Goal: Complete application form

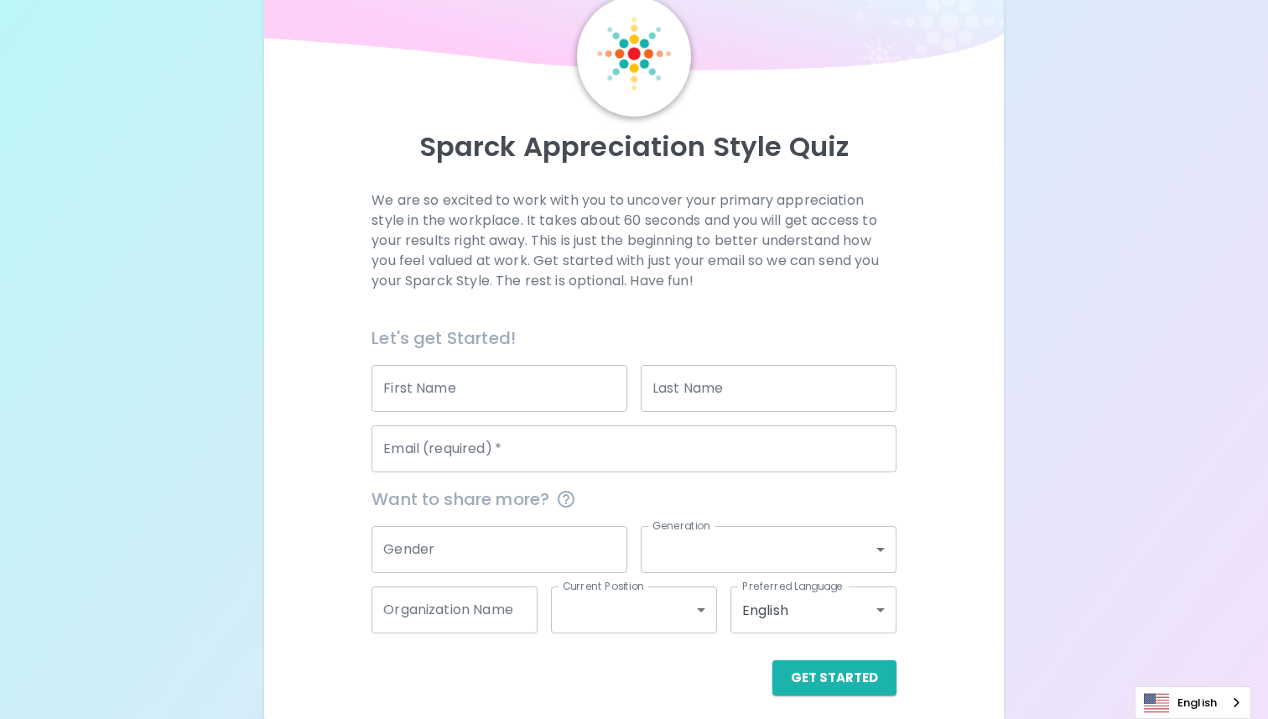
scroll to position [81, 0]
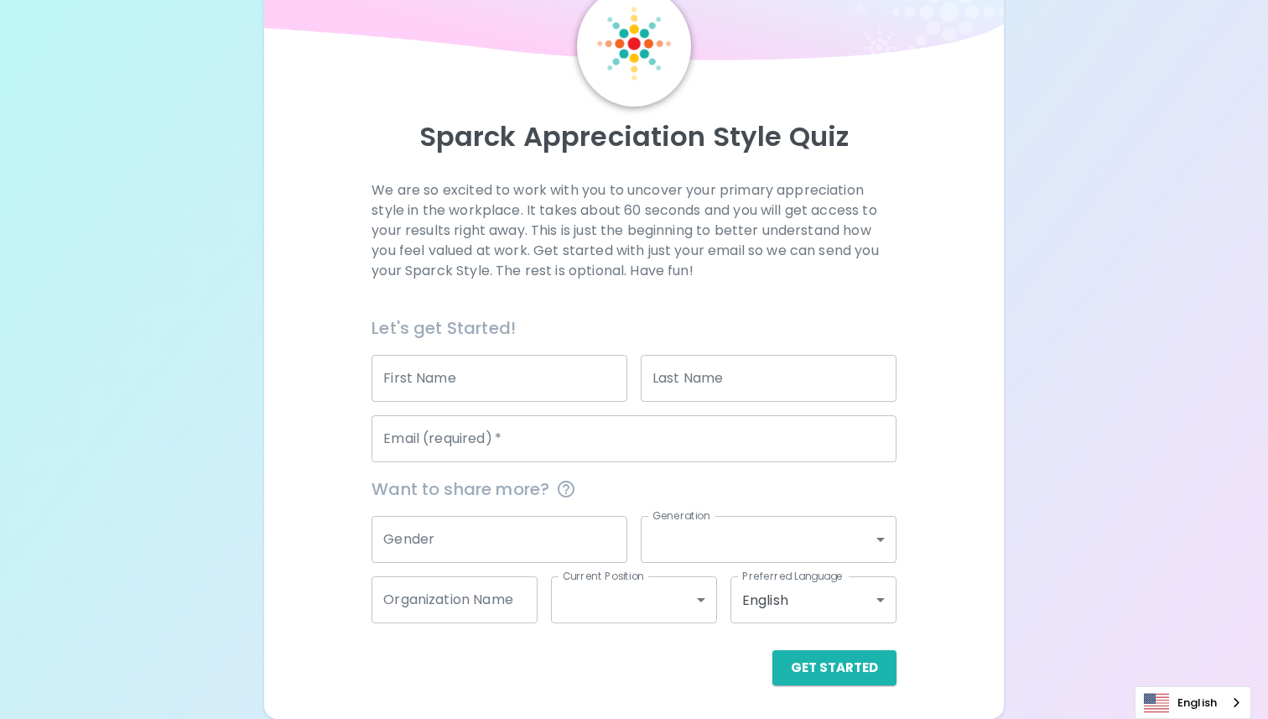
click at [490, 380] on input "First Name" at bounding box center [500, 378] width 256 height 47
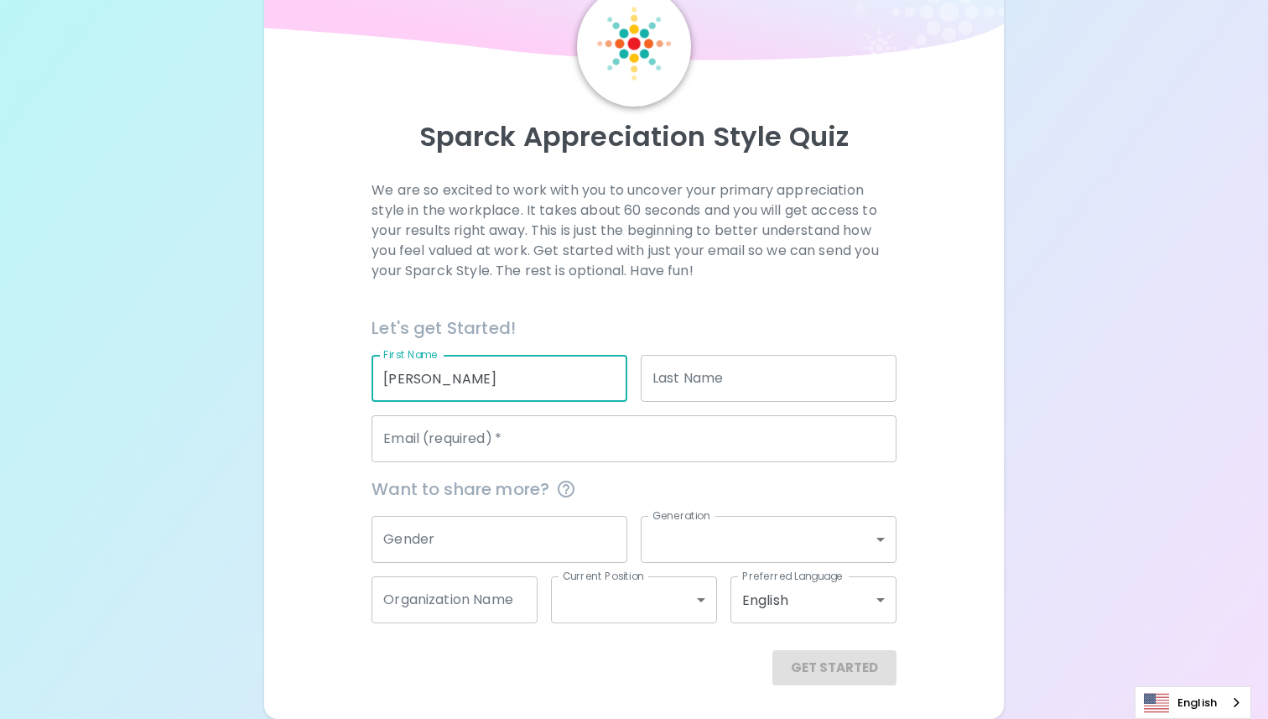
type input "[PERSON_NAME]"
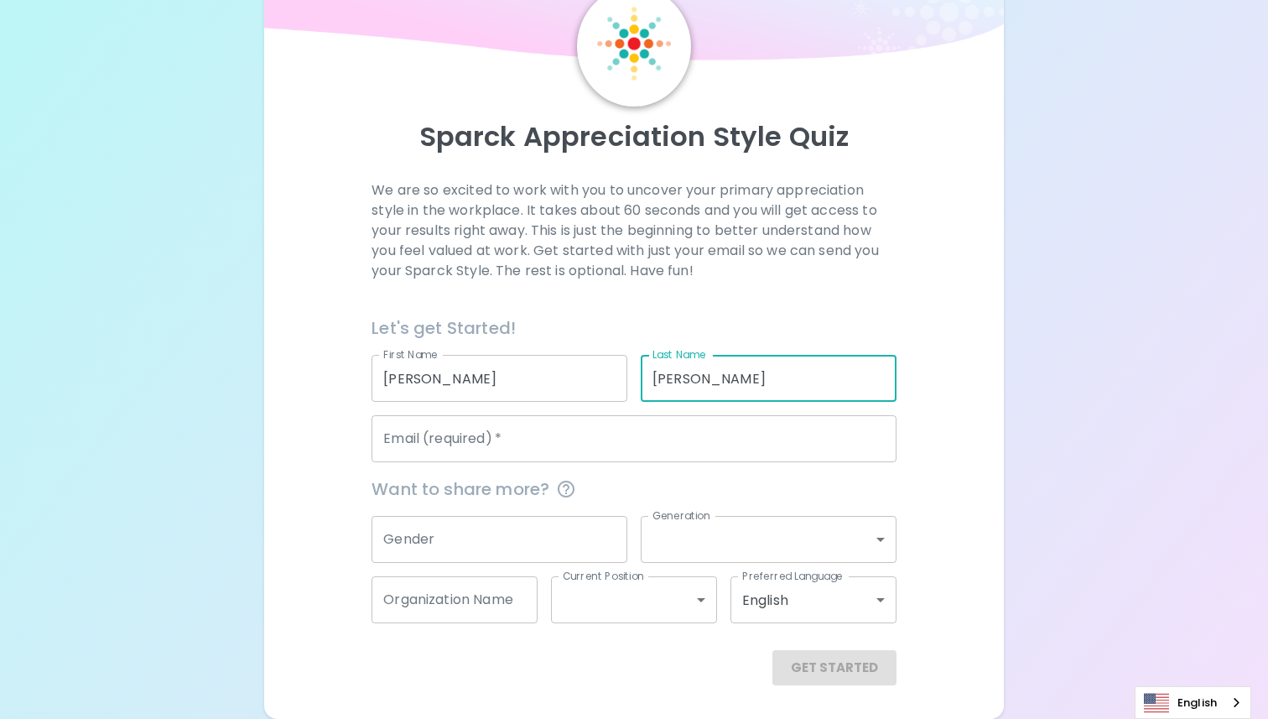
type input "[PERSON_NAME]"
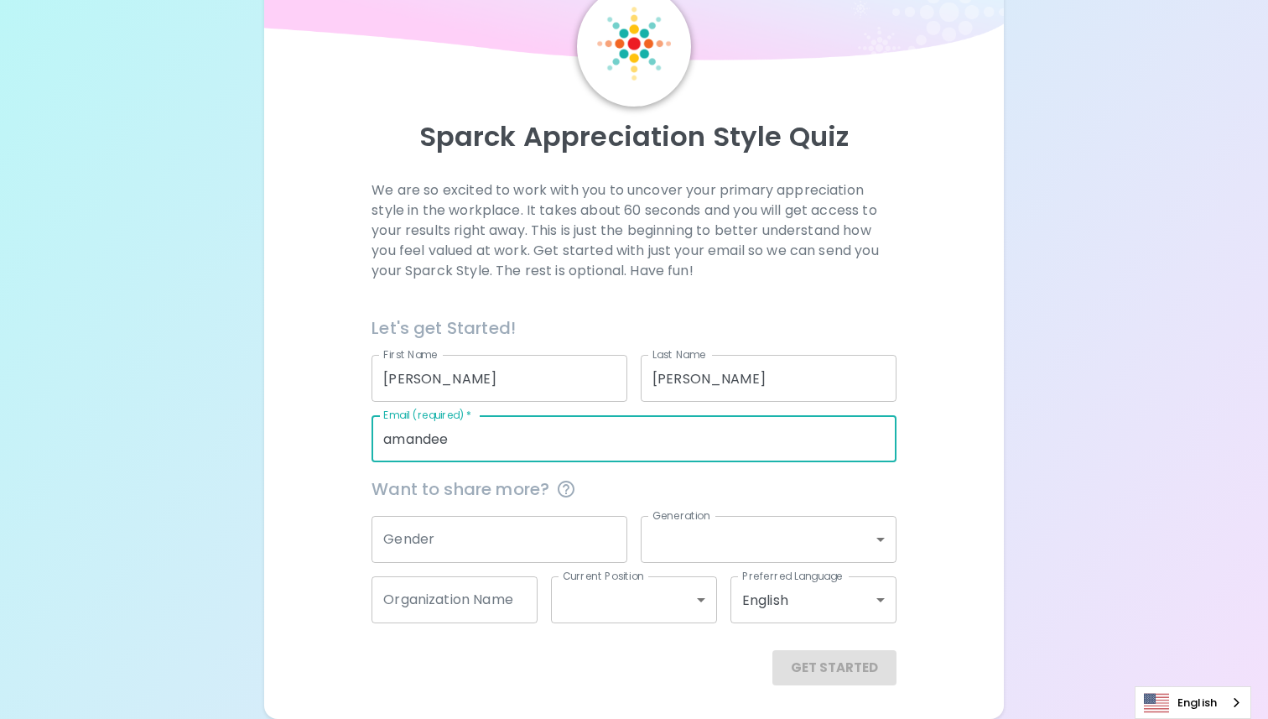
type input "[PERSON_NAME][EMAIL_ADDRESS][PERSON_NAME][DOMAIN_NAME]"
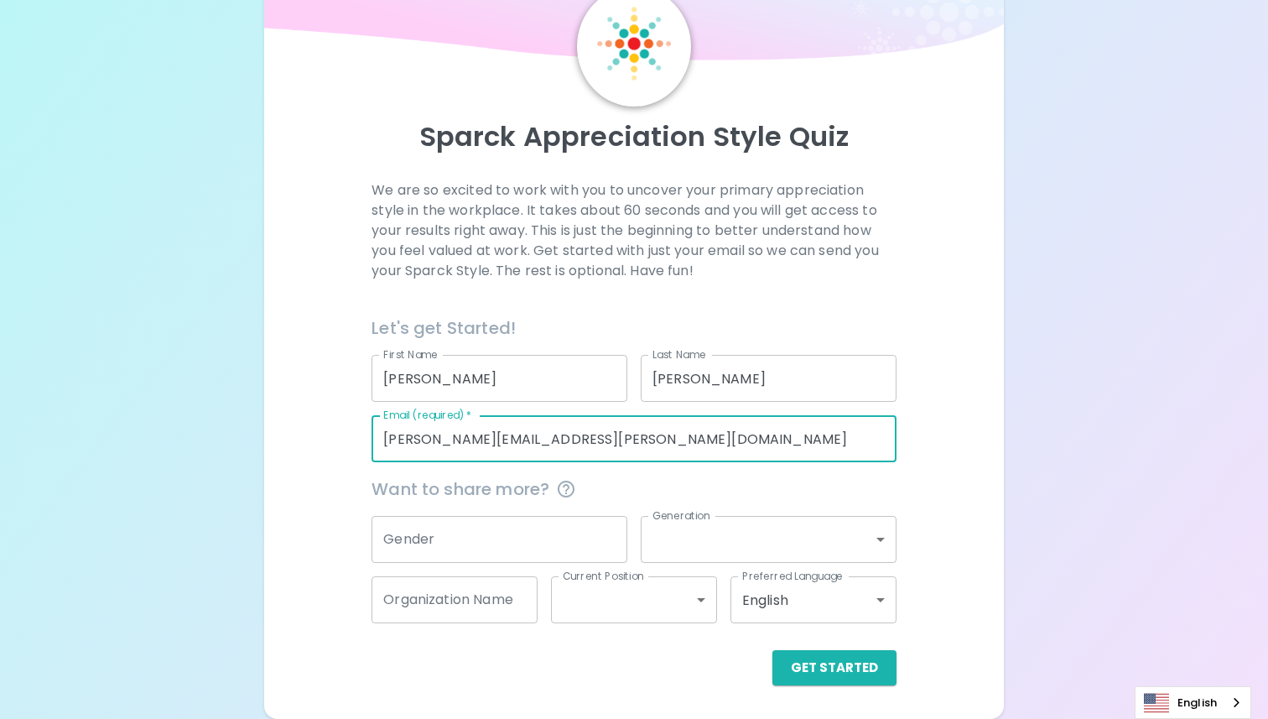
click at [435, 542] on input "Gender" at bounding box center [500, 539] width 256 height 47
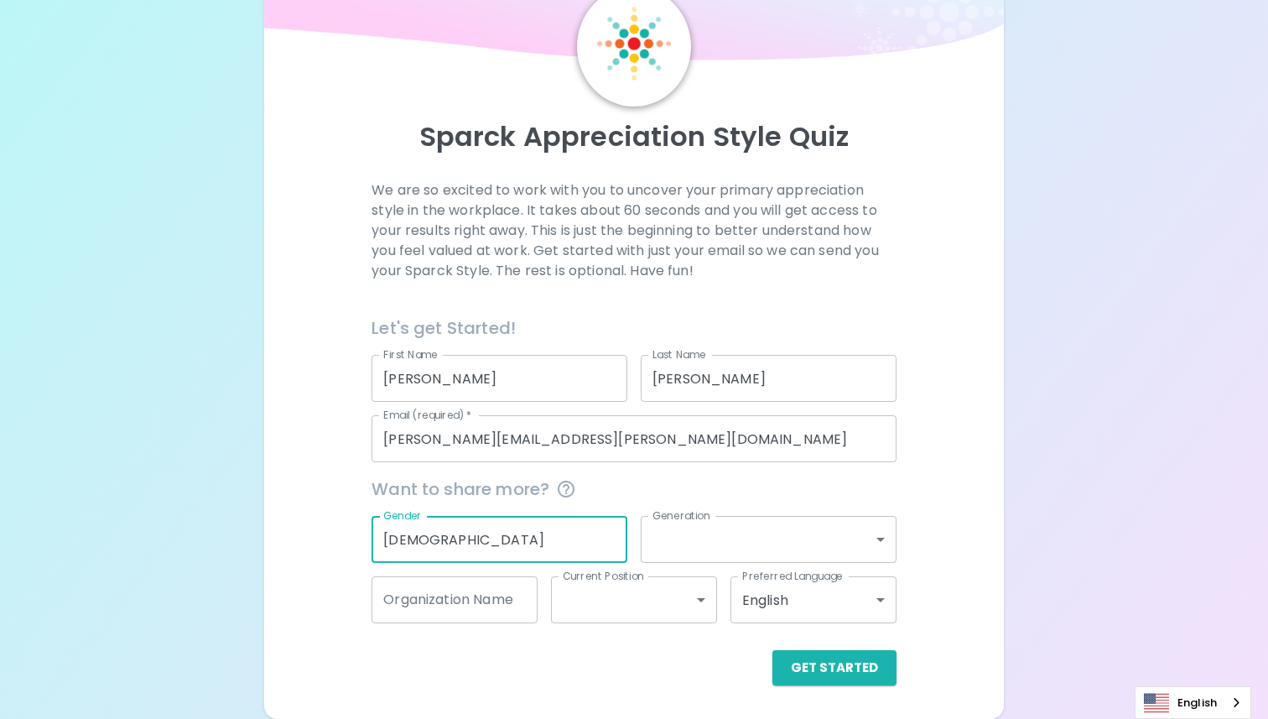
type input "[DEMOGRAPHIC_DATA]"
click at [659, 537] on body "Sparck Appreciation Style Quiz We are so excited to work with you to uncover yo…" at bounding box center [634, 318] width 1268 height 799
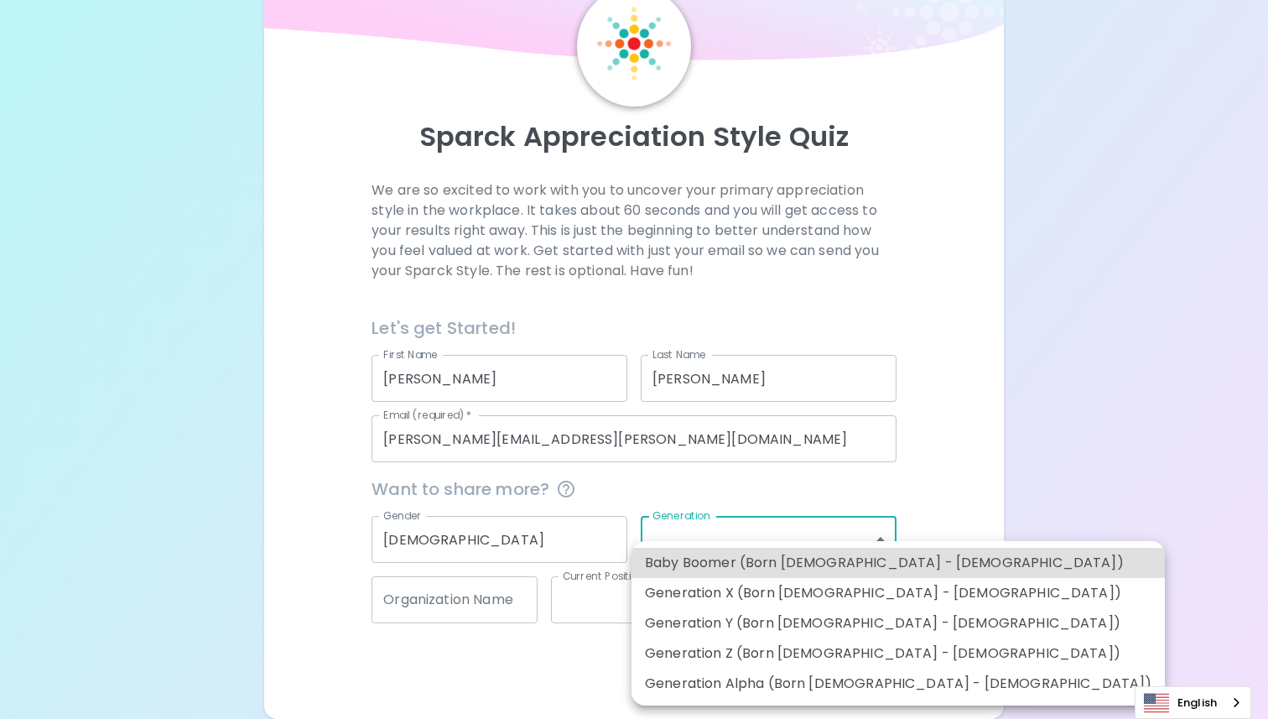
click at [812, 626] on li "Generation Y (Born [DEMOGRAPHIC_DATA] - [DEMOGRAPHIC_DATA])" at bounding box center [897, 623] width 533 height 30
type input "generation_y"
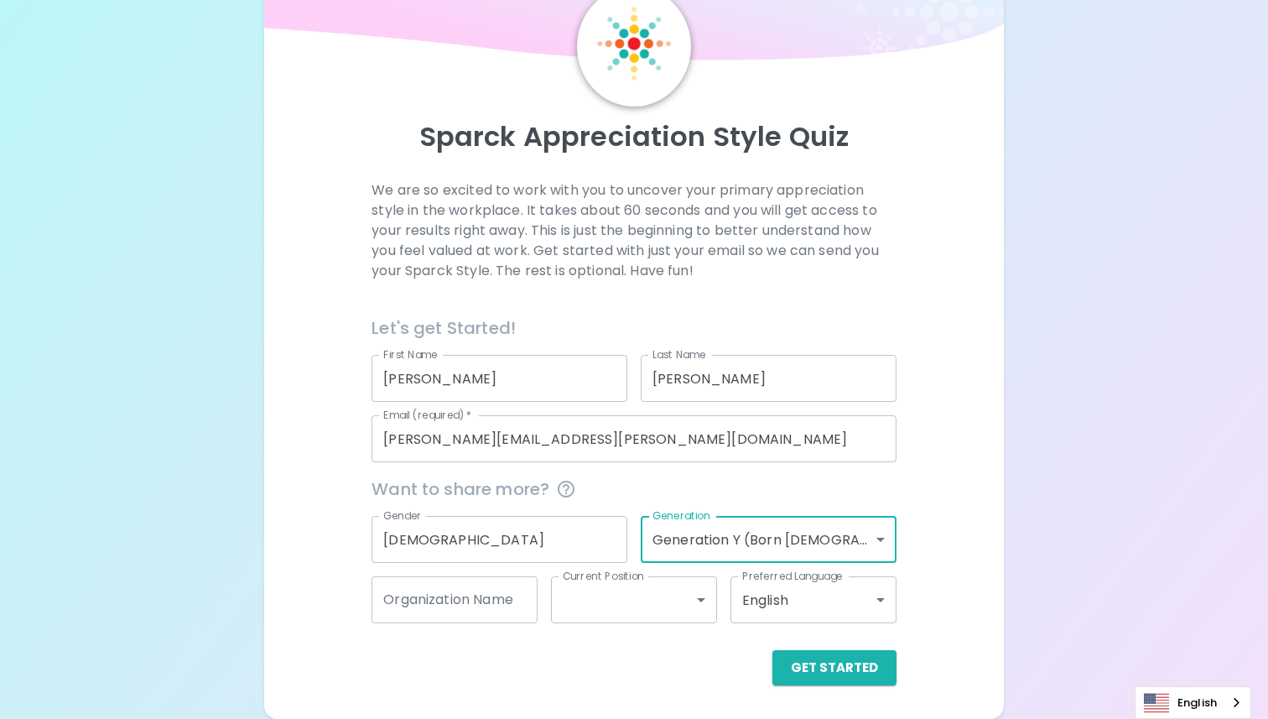
click at [453, 553] on input "[DEMOGRAPHIC_DATA]" at bounding box center [500, 539] width 256 height 47
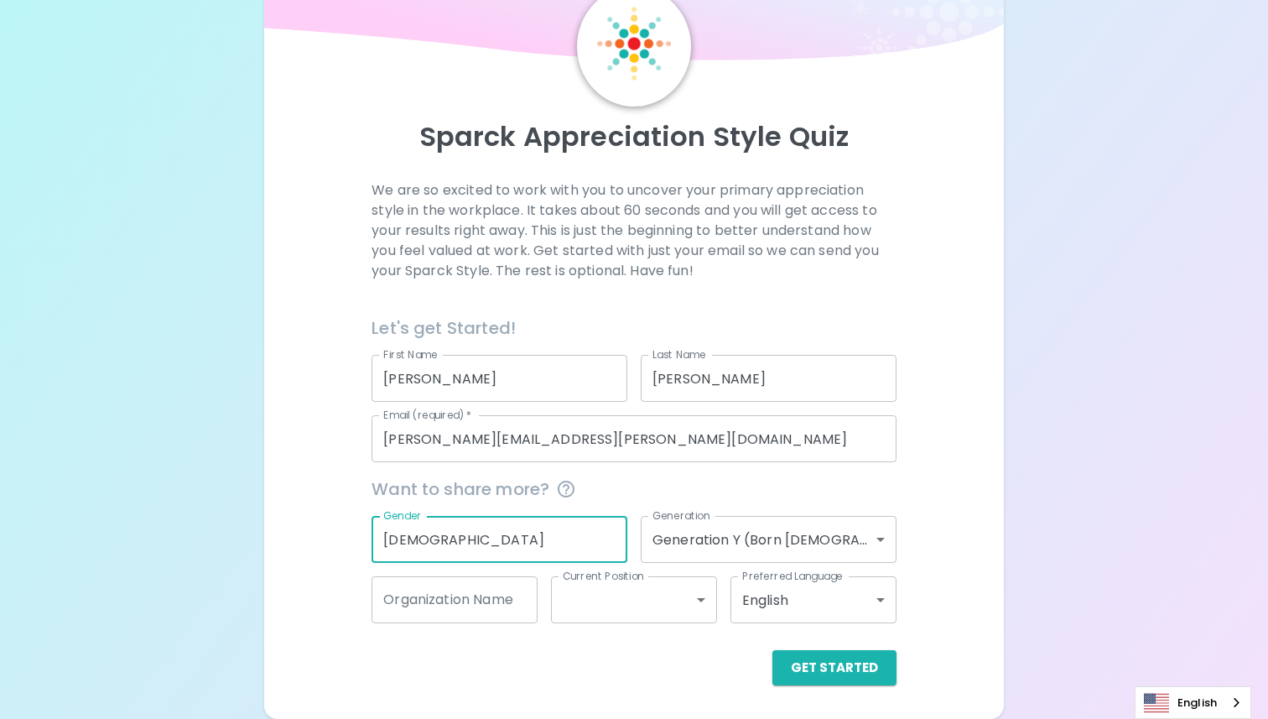
click at [453, 553] on input "[DEMOGRAPHIC_DATA]" at bounding box center [500, 539] width 256 height 47
type input "[DEMOGRAPHIC_DATA]"
click at [480, 595] on div "Organization Name Organization Name" at bounding box center [455, 599] width 166 height 47
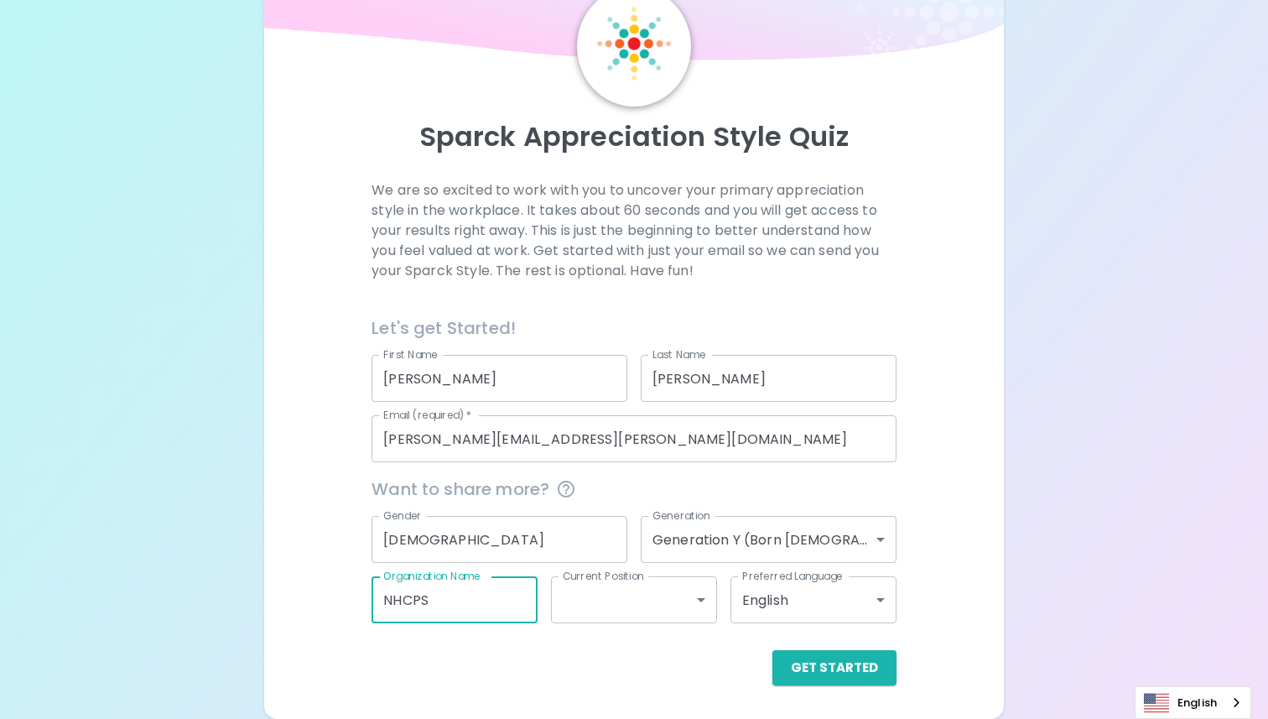
type input "NHCPS"
click at [637, 603] on body "Sparck Appreciation Style Quiz We are so excited to work with you to uncover yo…" at bounding box center [634, 318] width 1268 height 799
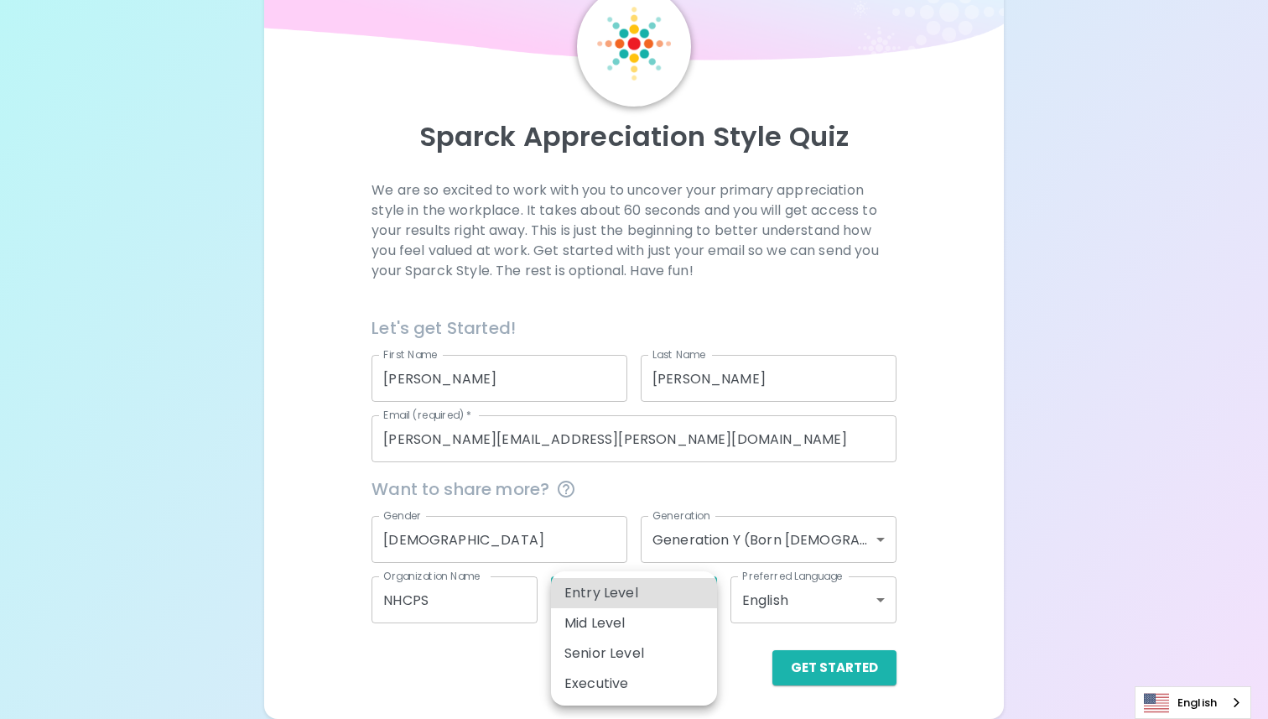
click at [641, 689] on li "Executive" at bounding box center [634, 683] width 166 height 30
type input "executive"
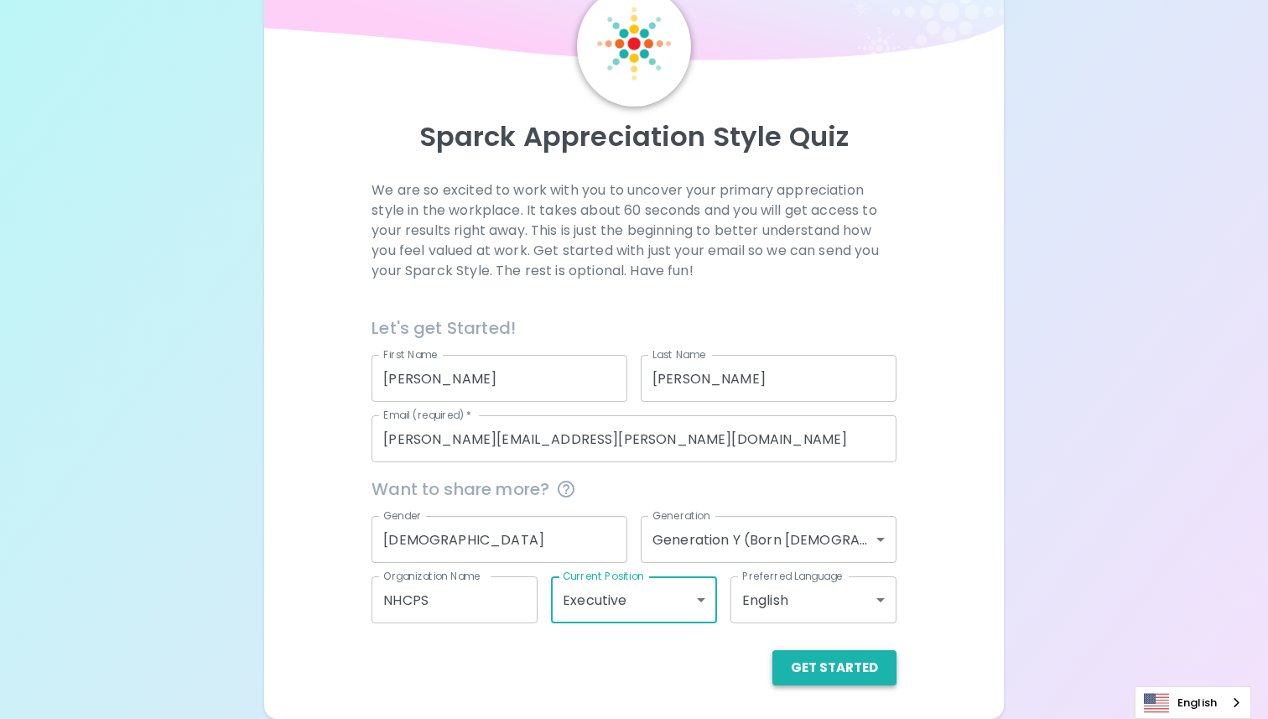
click at [838, 671] on button "Get Started" at bounding box center [834, 667] width 124 height 35
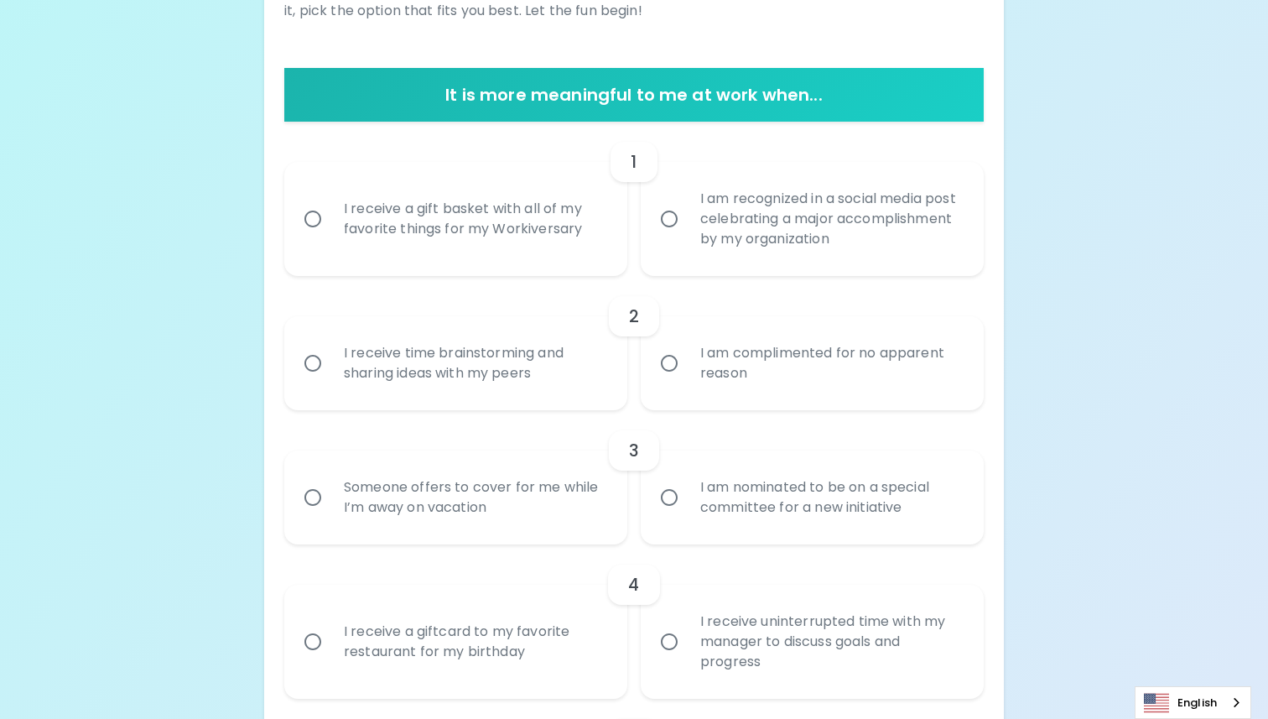
scroll to position [281, 0]
click at [500, 211] on div "I receive a gift basket with all of my favorite things for my Workiversary" at bounding box center [474, 218] width 288 height 81
click at [330, 211] on input "I receive a gift basket with all of my favorite things for my Workiversary" at bounding box center [312, 217] width 35 height 35
radio input "true"
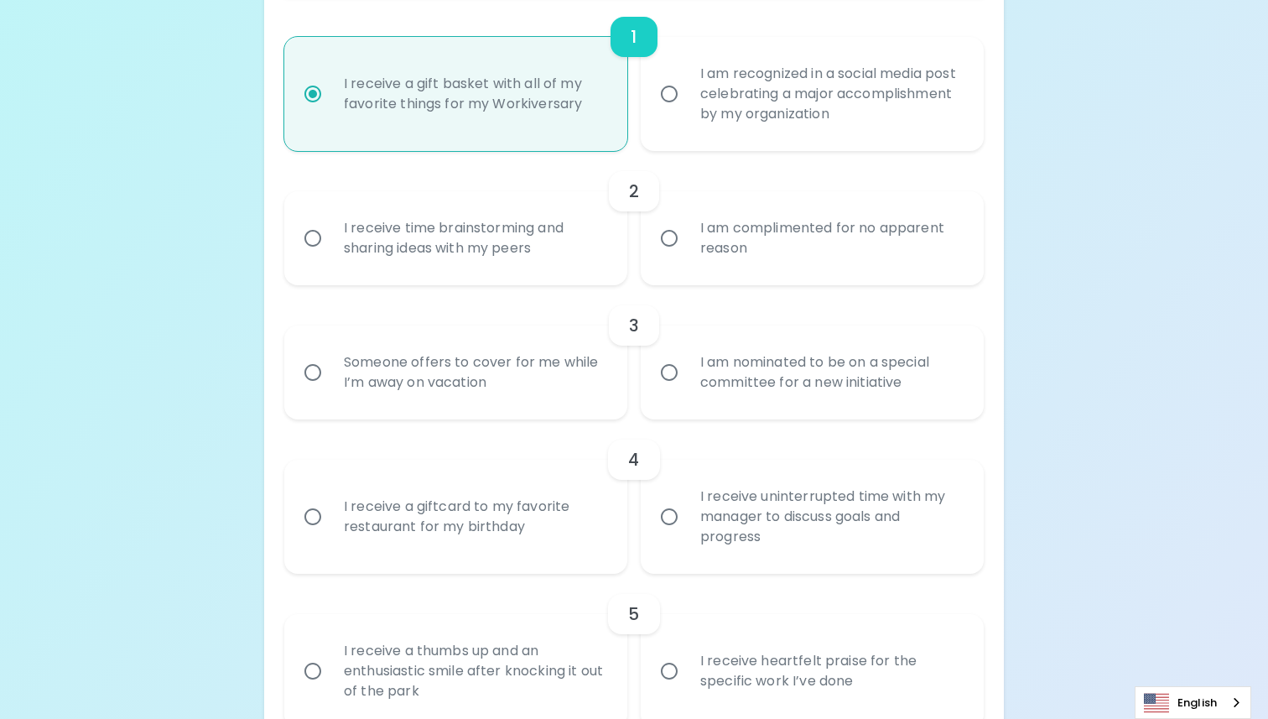
scroll to position [415, 0]
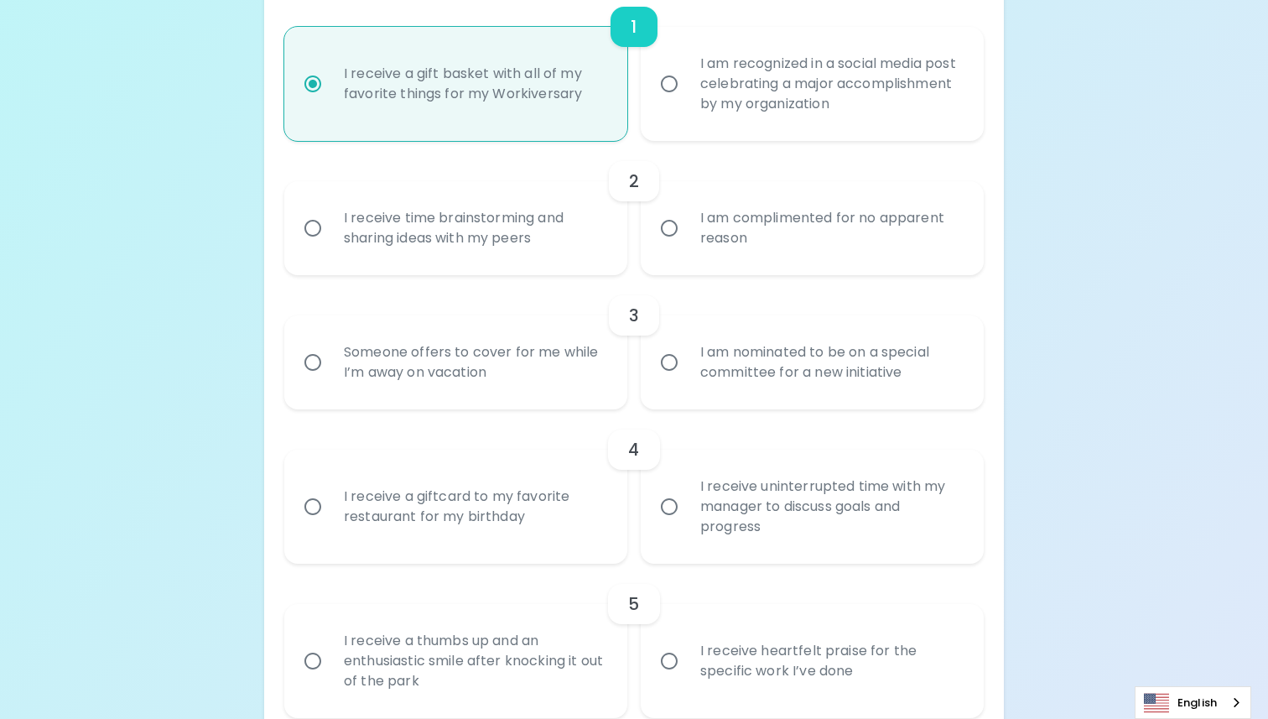
click at [542, 249] on div "I receive time brainstorming and sharing ideas with my peers" at bounding box center [474, 228] width 288 height 81
click at [330, 246] on input "I receive time brainstorming and sharing ideas with my peers" at bounding box center [312, 227] width 35 height 35
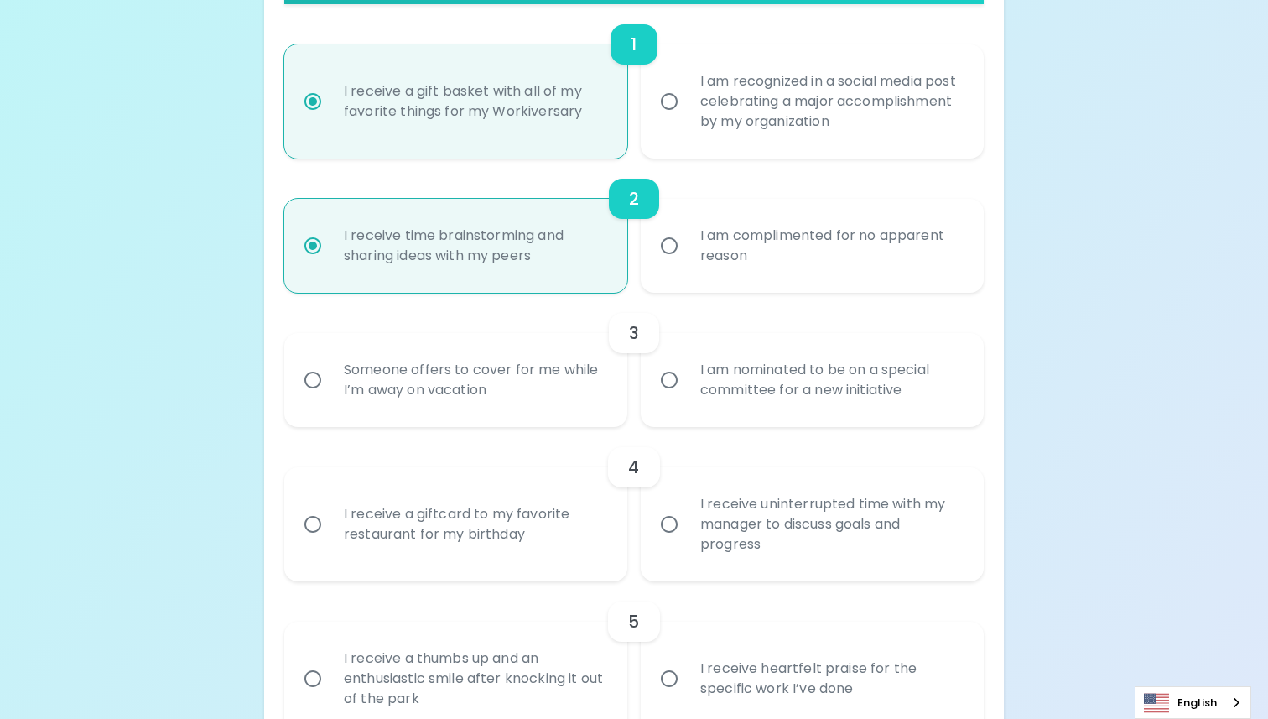
scroll to position [437, 0]
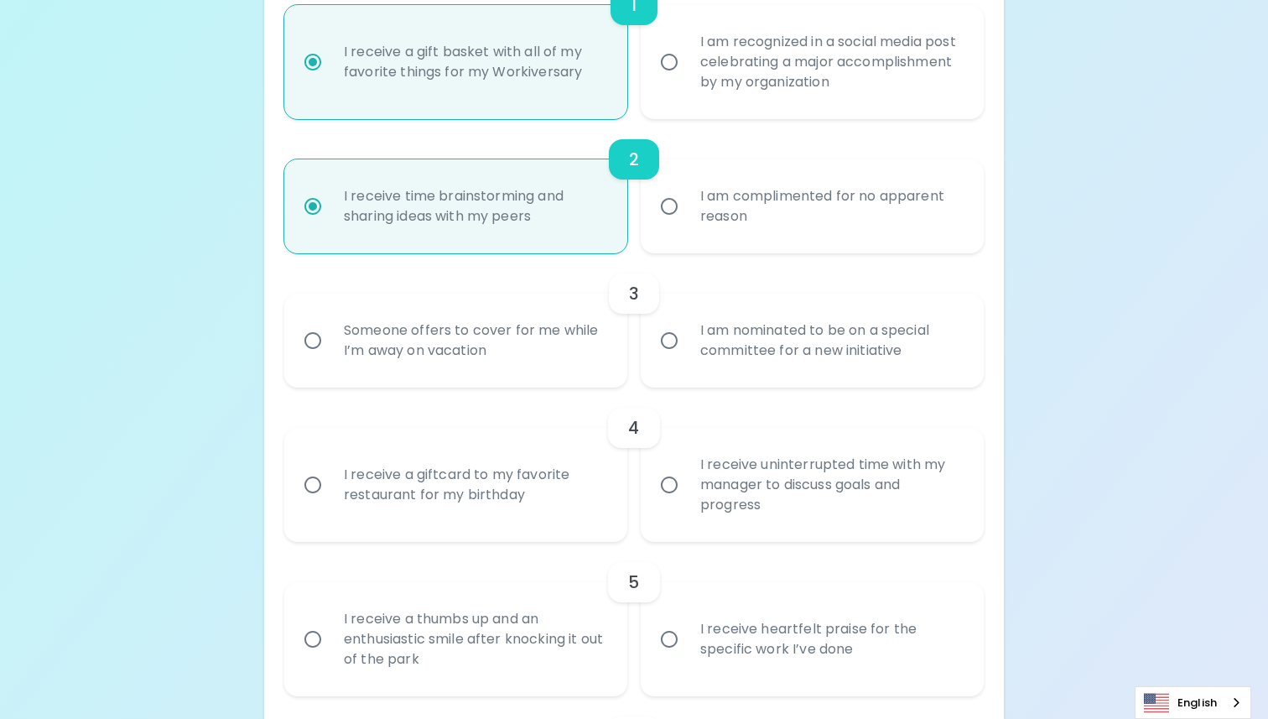
click at [696, 331] on div "I am nominated to be on a special committee for a new initiative" at bounding box center [831, 340] width 288 height 81
click at [687, 331] on input "I am nominated to be on a special committee for a new initiative" at bounding box center [669, 340] width 35 height 35
radio input "true"
radio input "false"
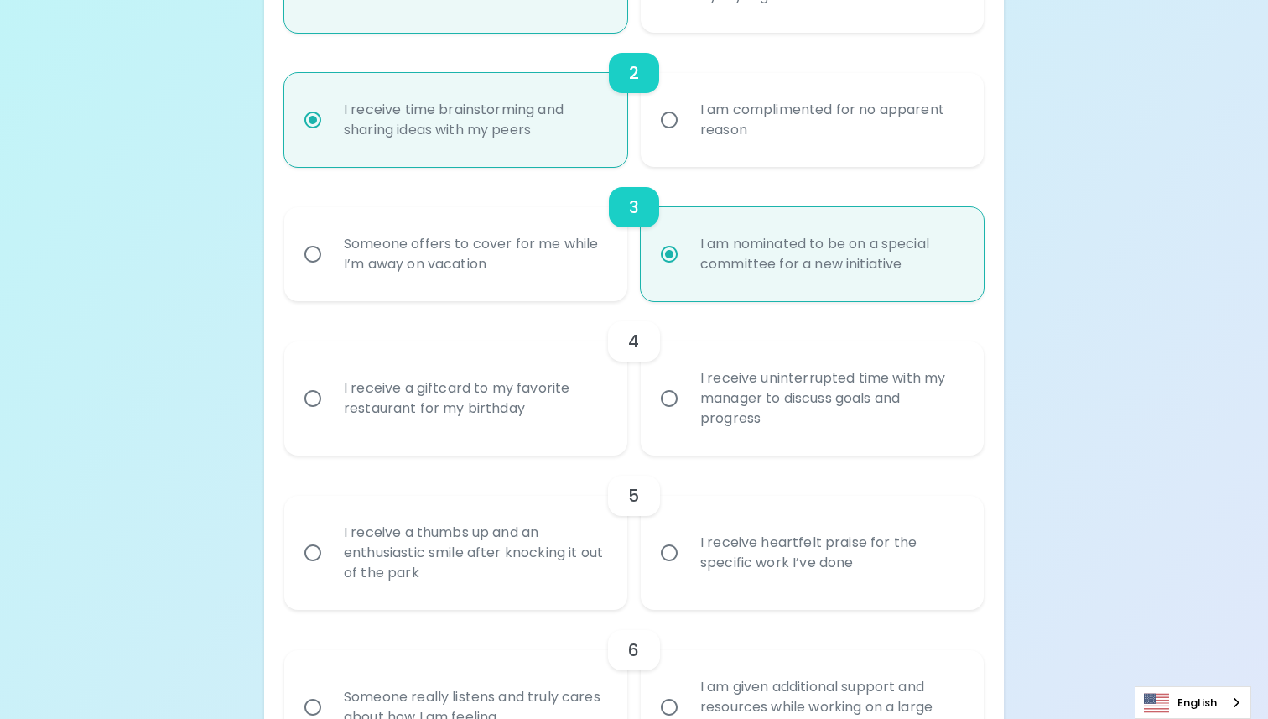
scroll to position [571, 0]
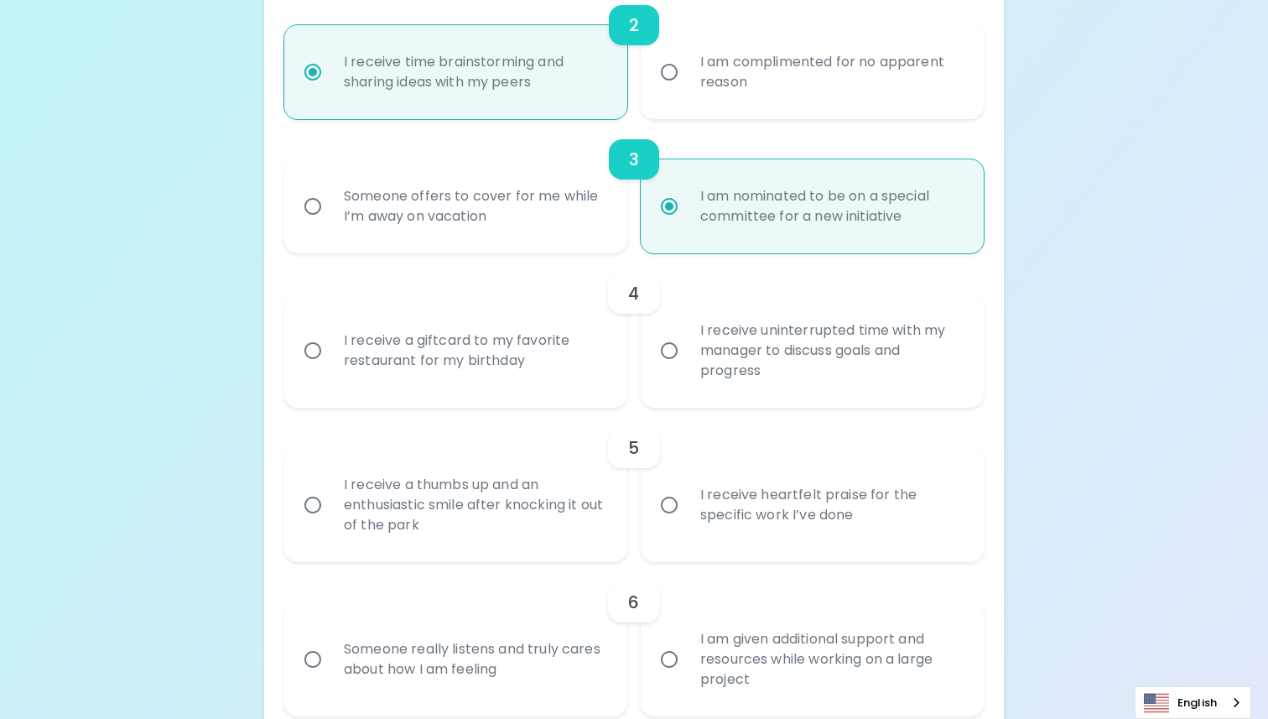
click at [760, 376] on div "I receive uninterrupted time with my manager to discuss goals and progress" at bounding box center [831, 350] width 288 height 101
click at [687, 368] on input "I receive uninterrupted time with my manager to discuss goals and progress" at bounding box center [669, 350] width 35 height 35
radio input "false"
radio input "true"
radio input "false"
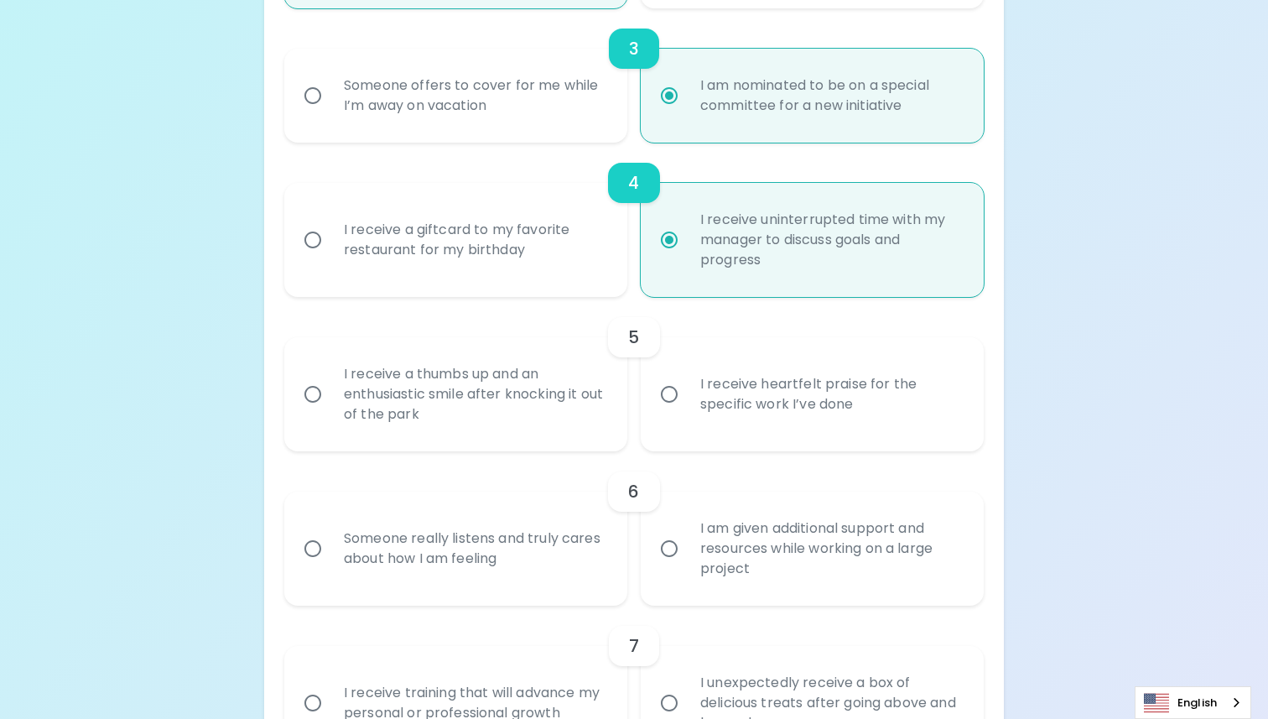
scroll to position [705, 0]
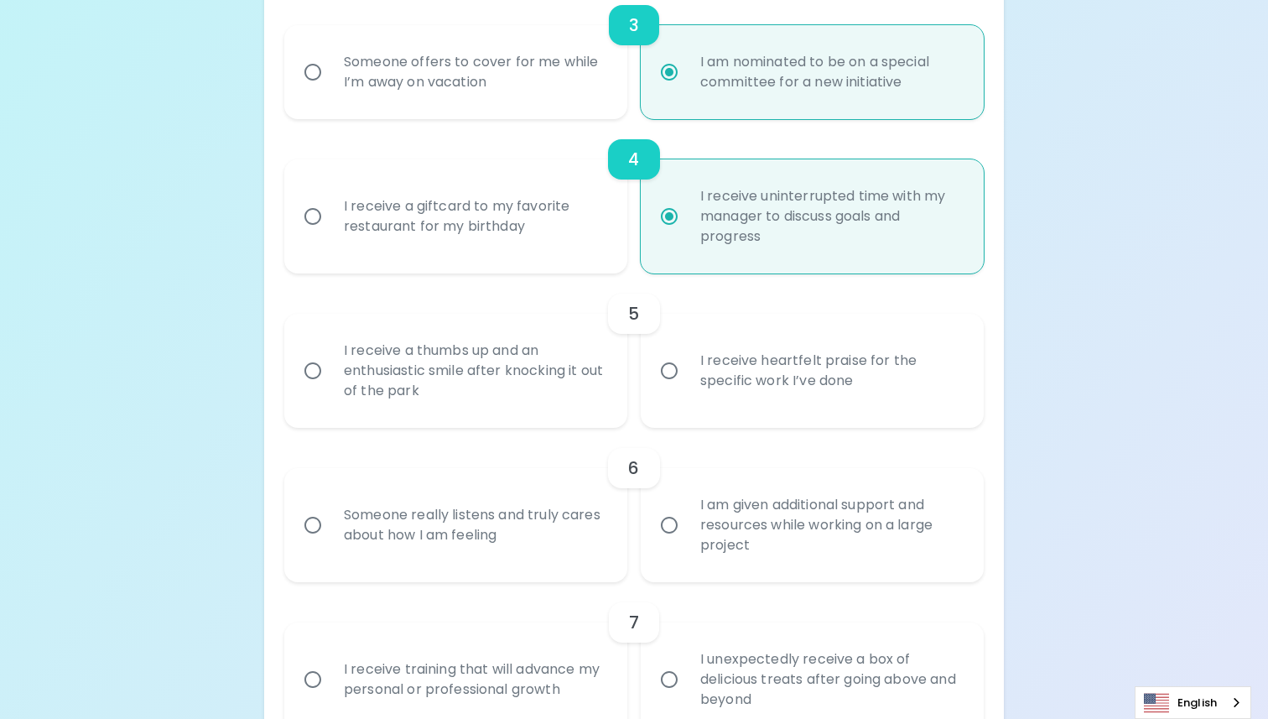
click at [516, 396] on div "I receive a thumbs up and an enthusiastic smile after knocking it out of the pa…" at bounding box center [474, 370] width 288 height 101
click at [330, 388] on input "I receive a thumbs up and an enthusiastic smile after knocking it out of the pa…" at bounding box center [312, 370] width 35 height 35
radio input "false"
radio input "true"
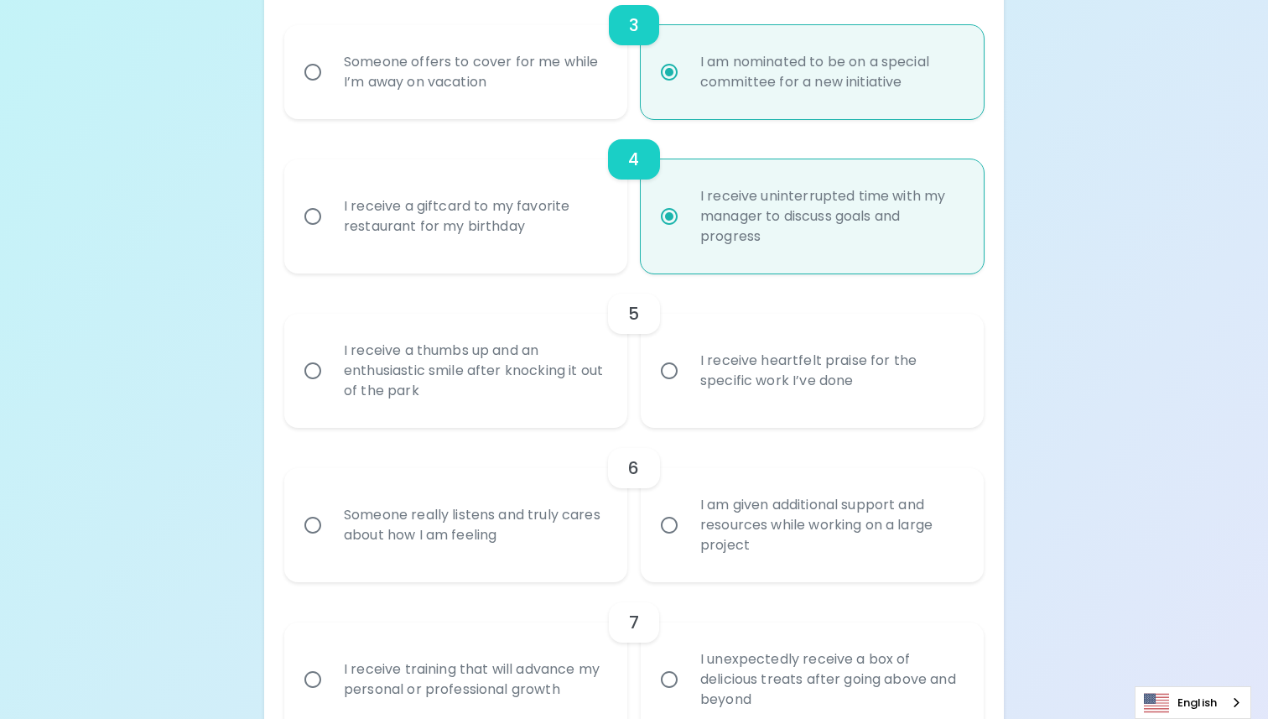
radio input "false"
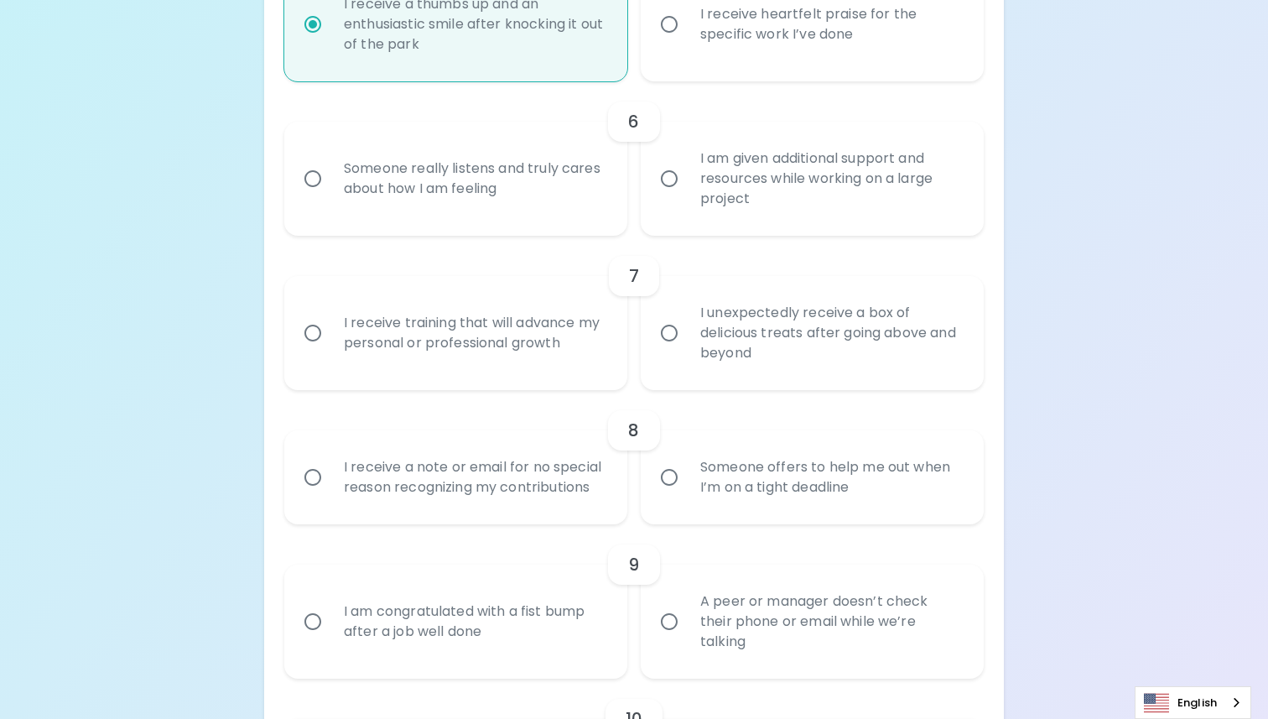
scroll to position [1052, 0]
click at [739, 167] on div "I am given additional support and resources while working on a large project" at bounding box center [831, 177] width 288 height 101
click at [687, 167] on input "I am given additional support and resources while working on a large project" at bounding box center [669, 177] width 35 height 35
radio input "false"
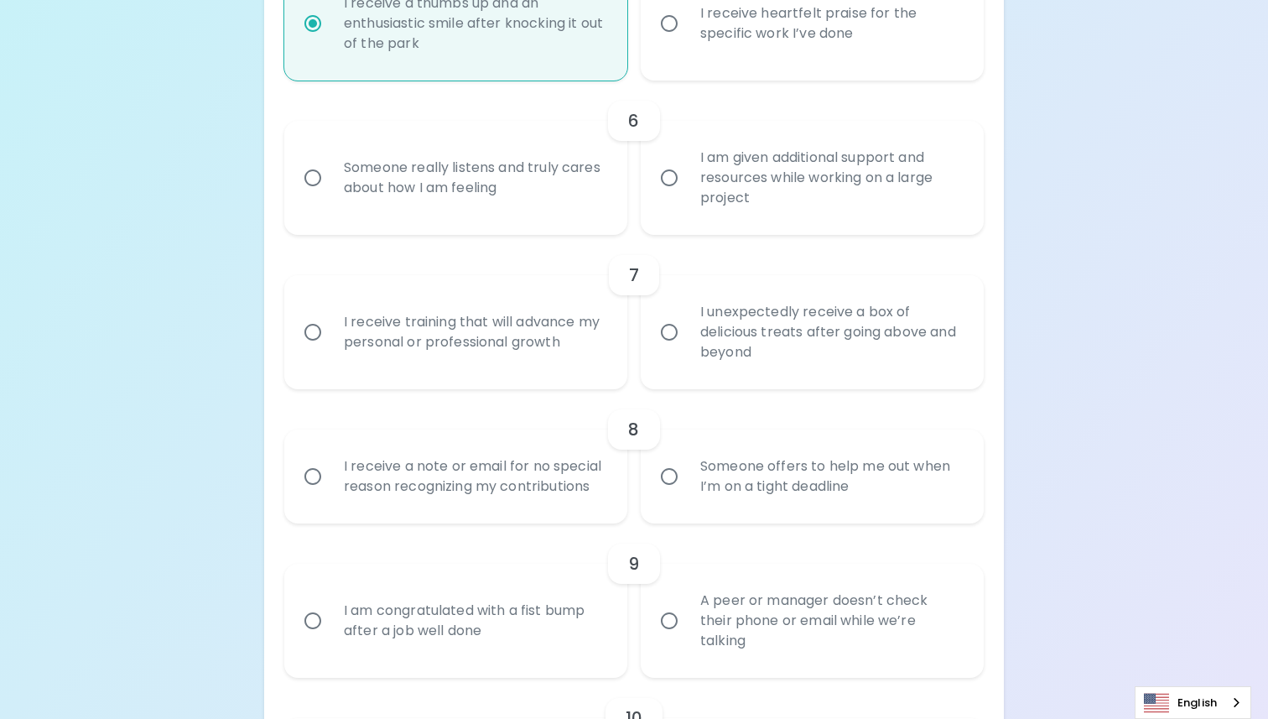
radio input "false"
radio input "true"
radio input "false"
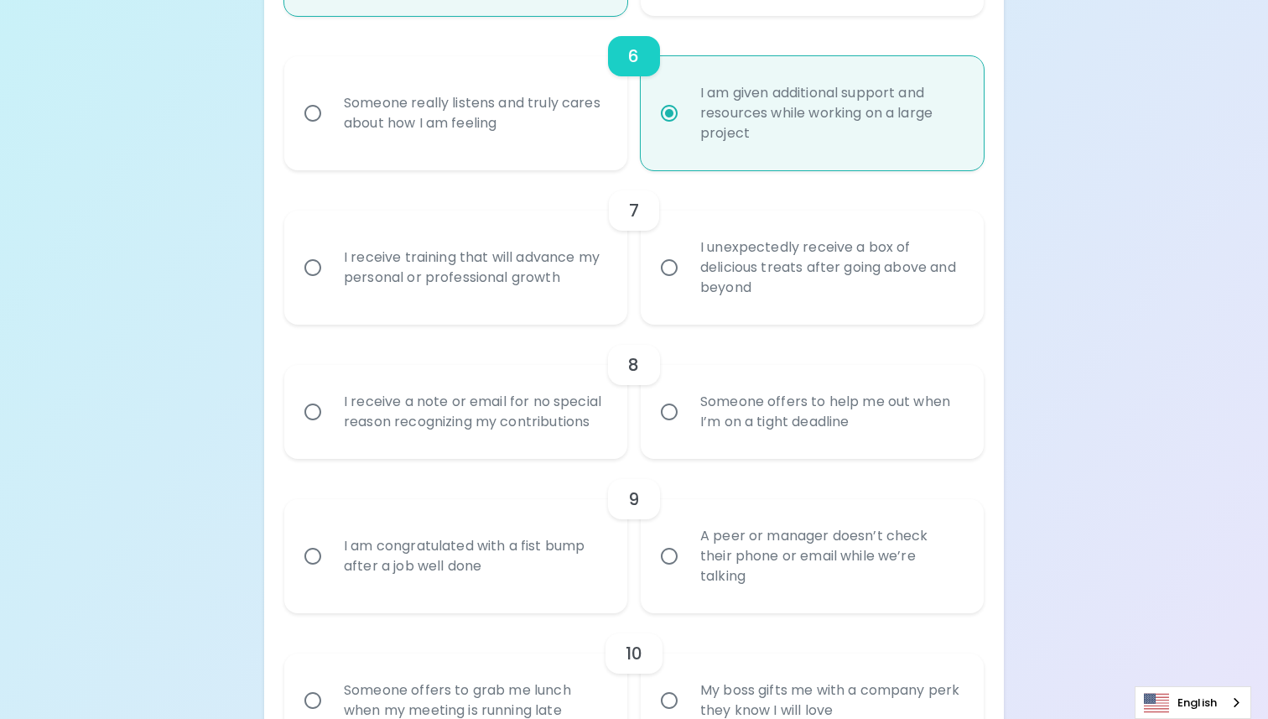
scroll to position [1104, 0]
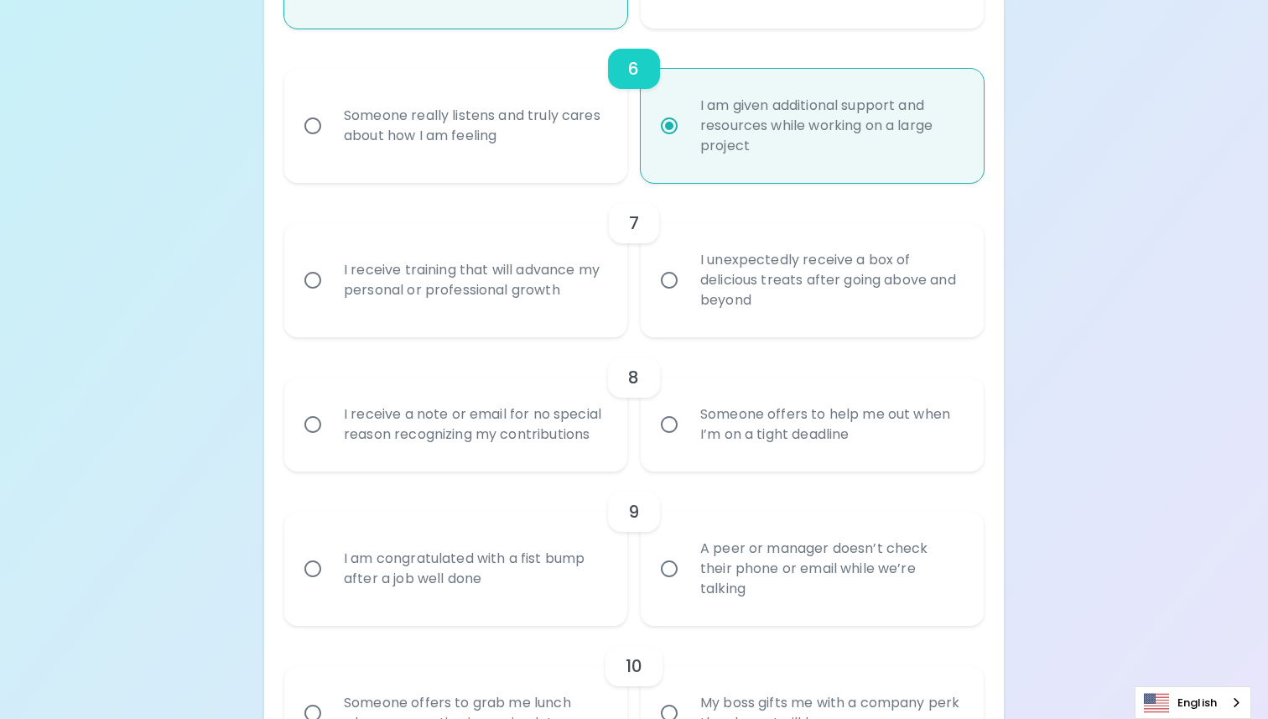
click at [530, 293] on div "I receive training that will advance my personal or professional growth" at bounding box center [474, 280] width 288 height 81
click at [330, 293] on input "I receive training that will advance my personal or professional growth" at bounding box center [312, 279] width 35 height 35
radio input "false"
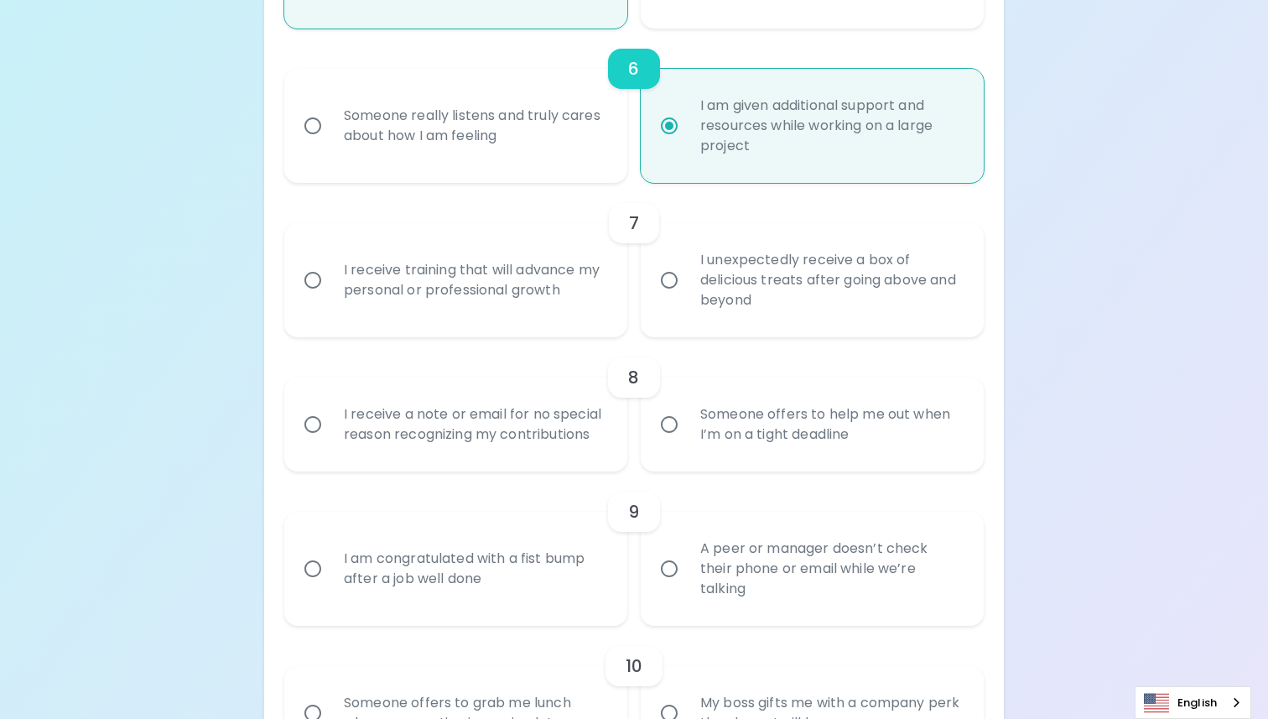
radio input "false"
radio input "true"
radio input "false"
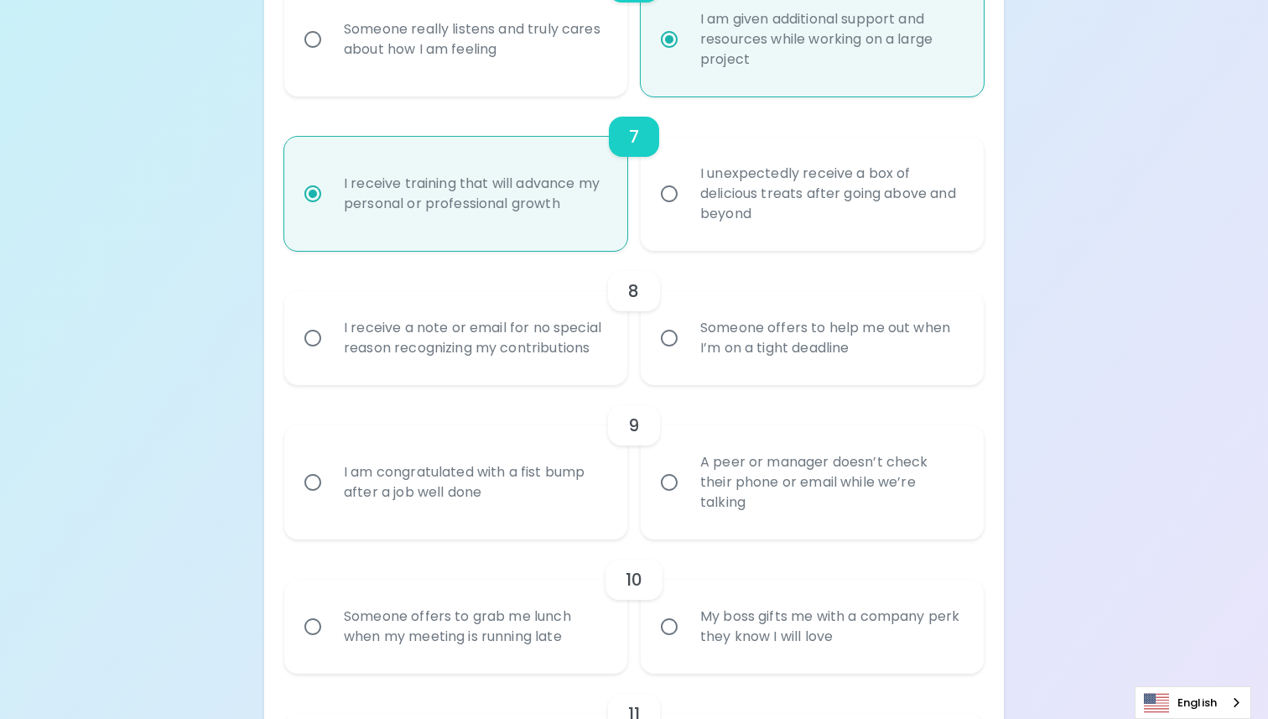
scroll to position [1239, 0]
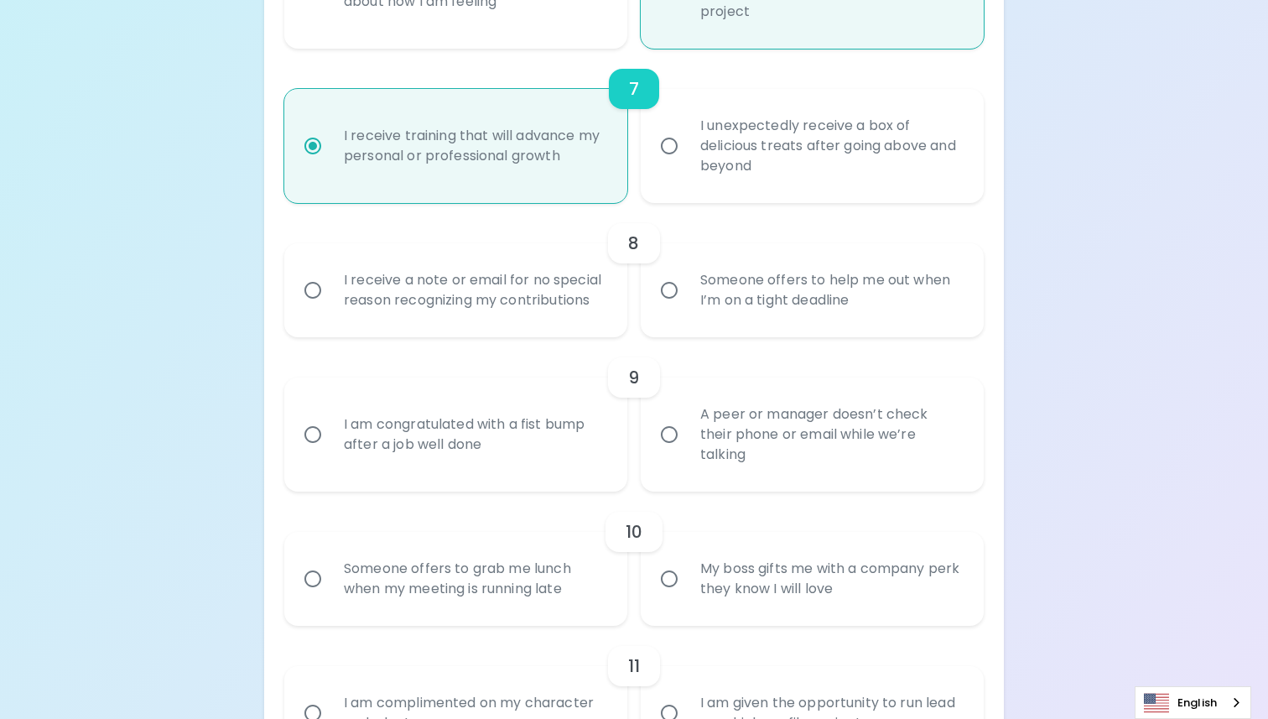
click at [694, 301] on div "Someone offers to help me out when I’m on a tight deadline" at bounding box center [831, 290] width 288 height 81
click at [687, 301] on input "Someone offers to help me out when I’m on a tight deadline" at bounding box center [669, 290] width 35 height 35
radio input "false"
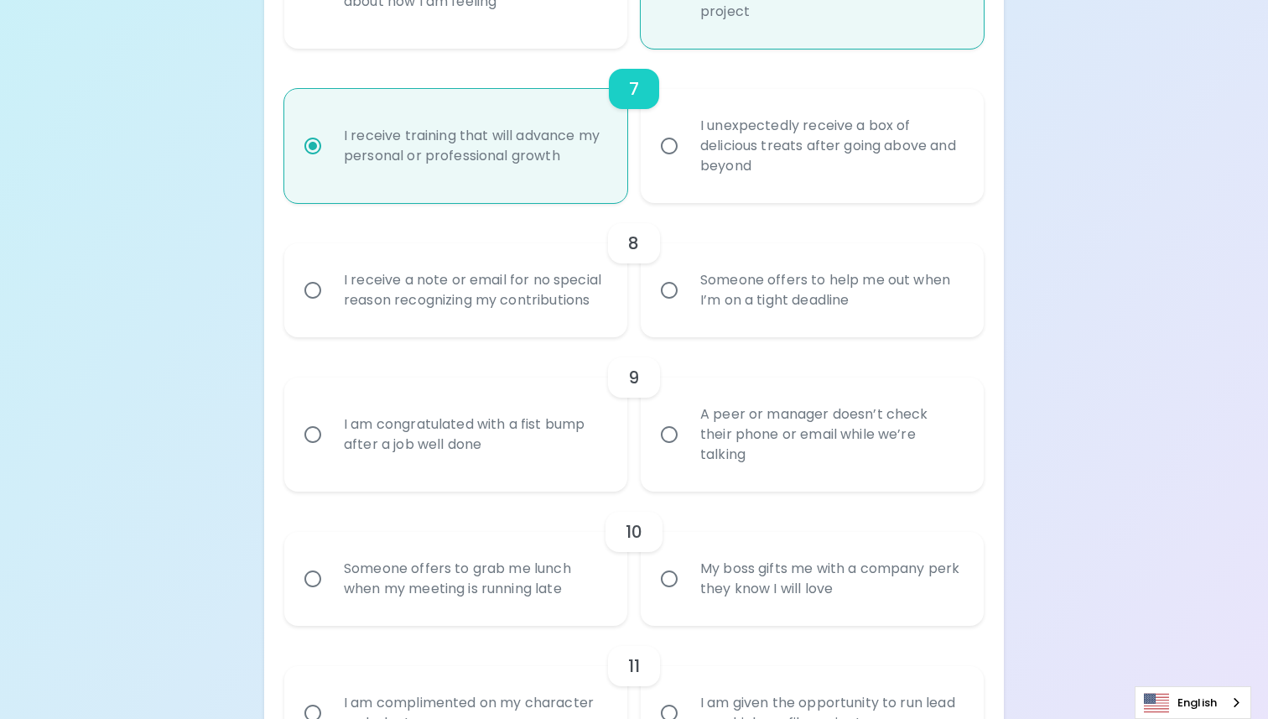
radio input "false"
radio input "true"
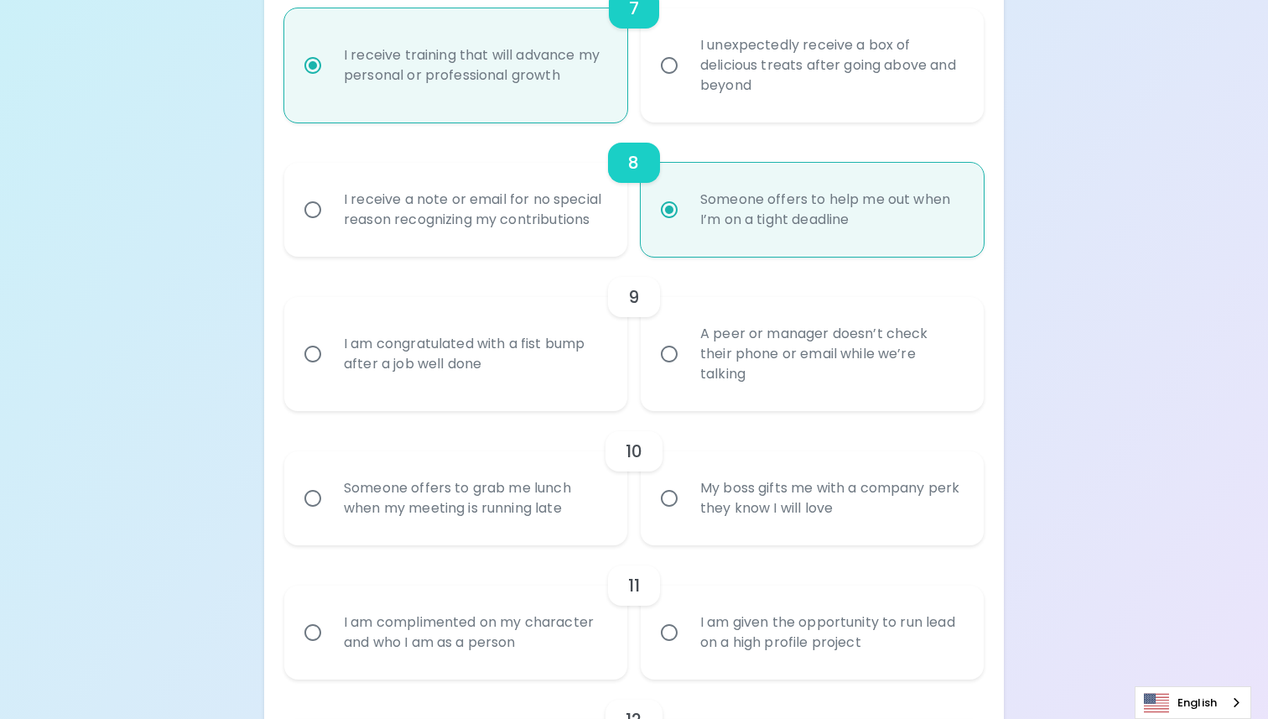
scroll to position [1373, 0]
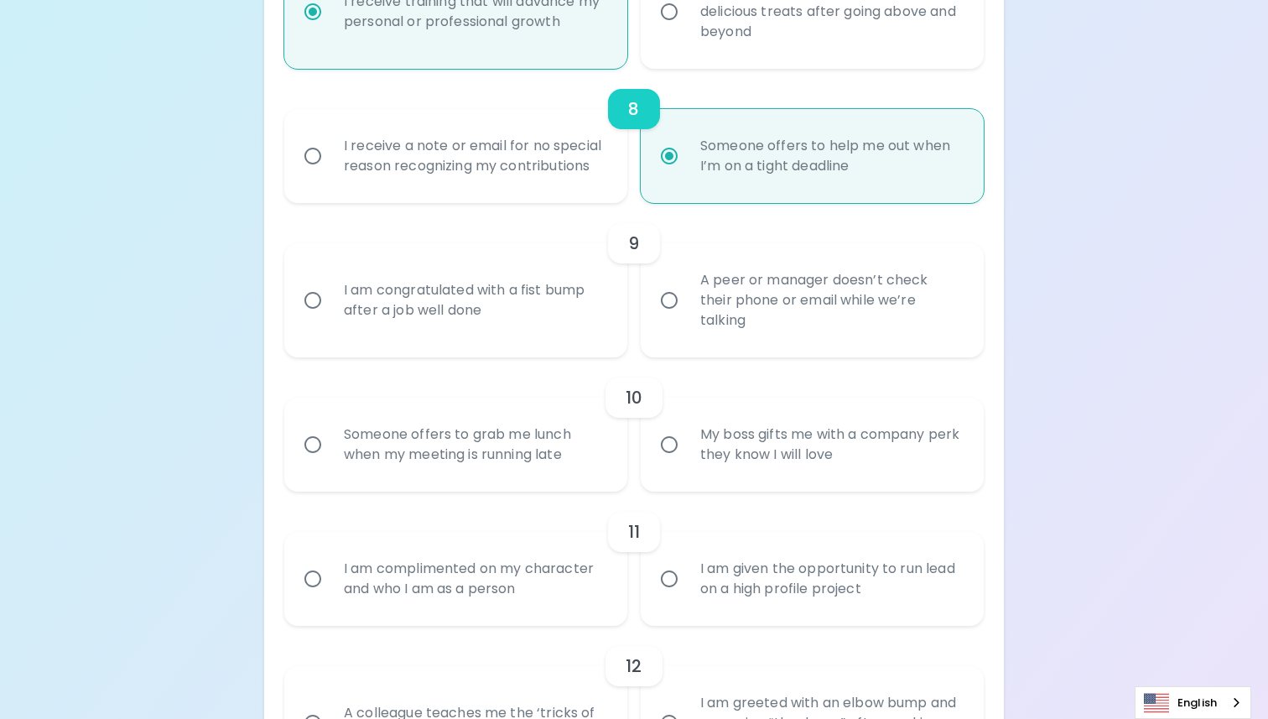
radio input "true"
click at [834, 326] on div "A peer or manager doesn’t check their phone or email while we’re talking" at bounding box center [831, 300] width 288 height 101
click at [687, 318] on input "A peer or manager doesn’t check their phone or email while we’re talking" at bounding box center [669, 300] width 35 height 35
radio input "false"
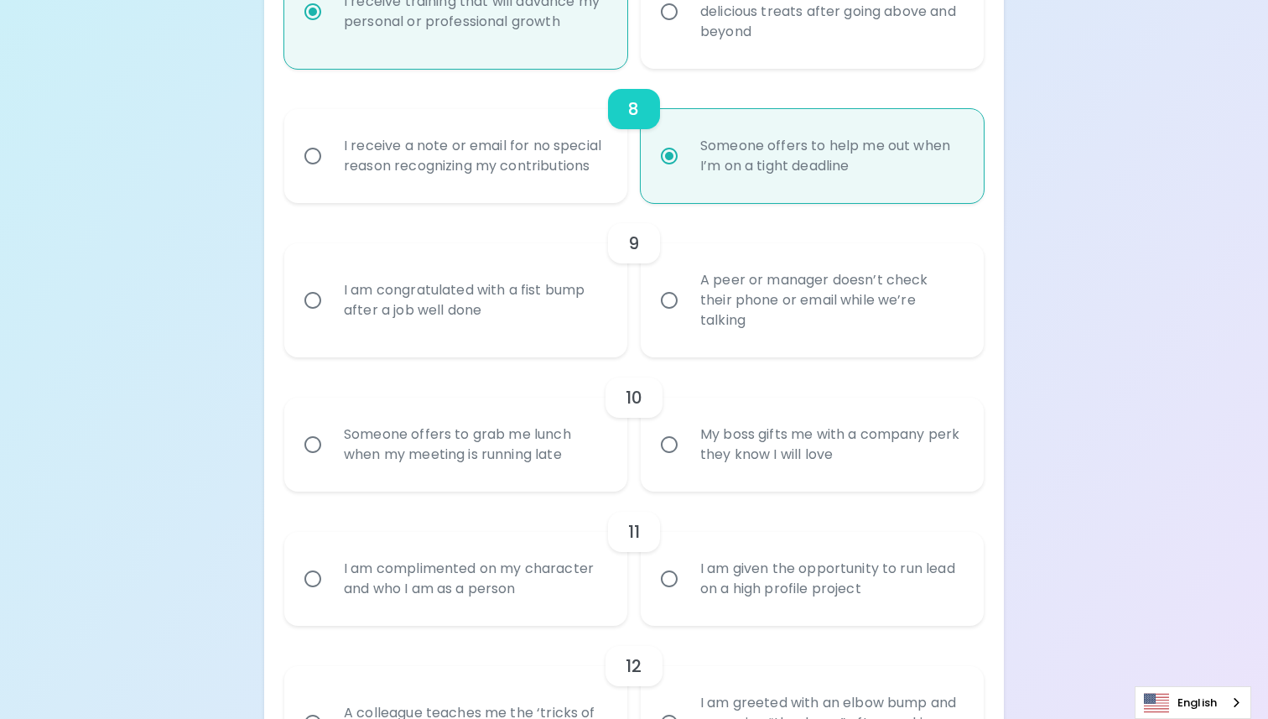
radio input "false"
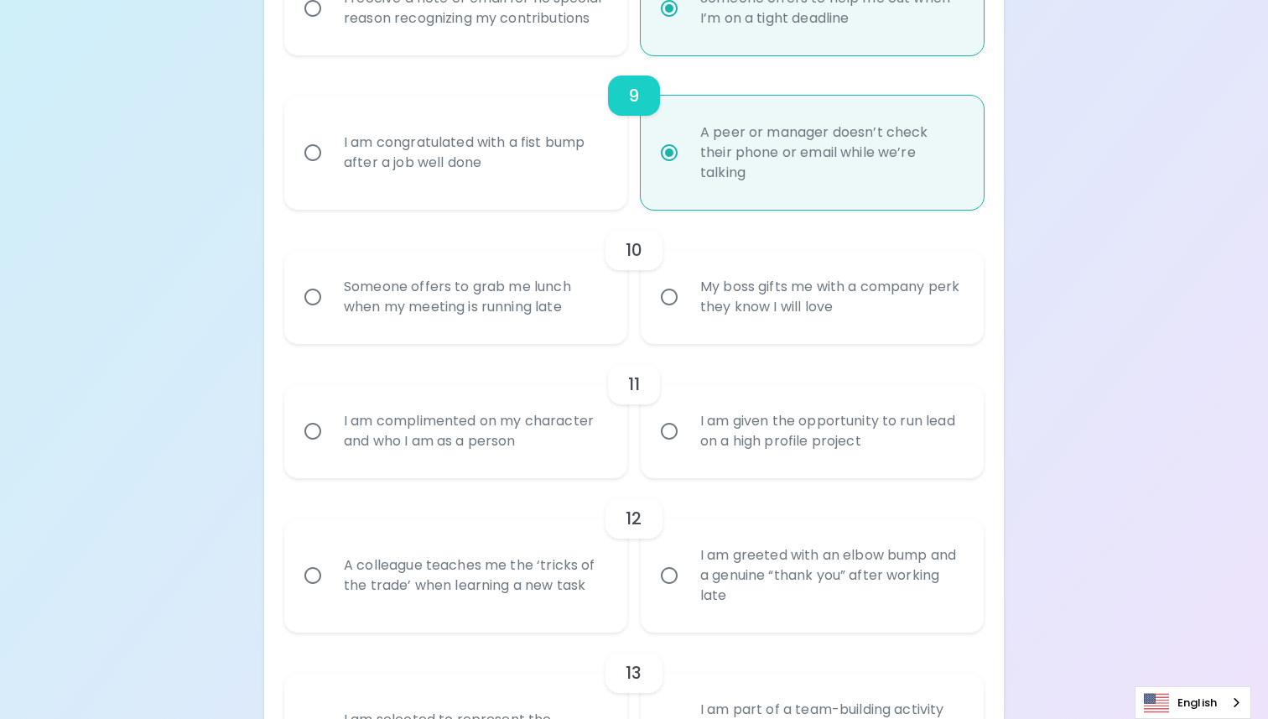
scroll to position [1530, 0]
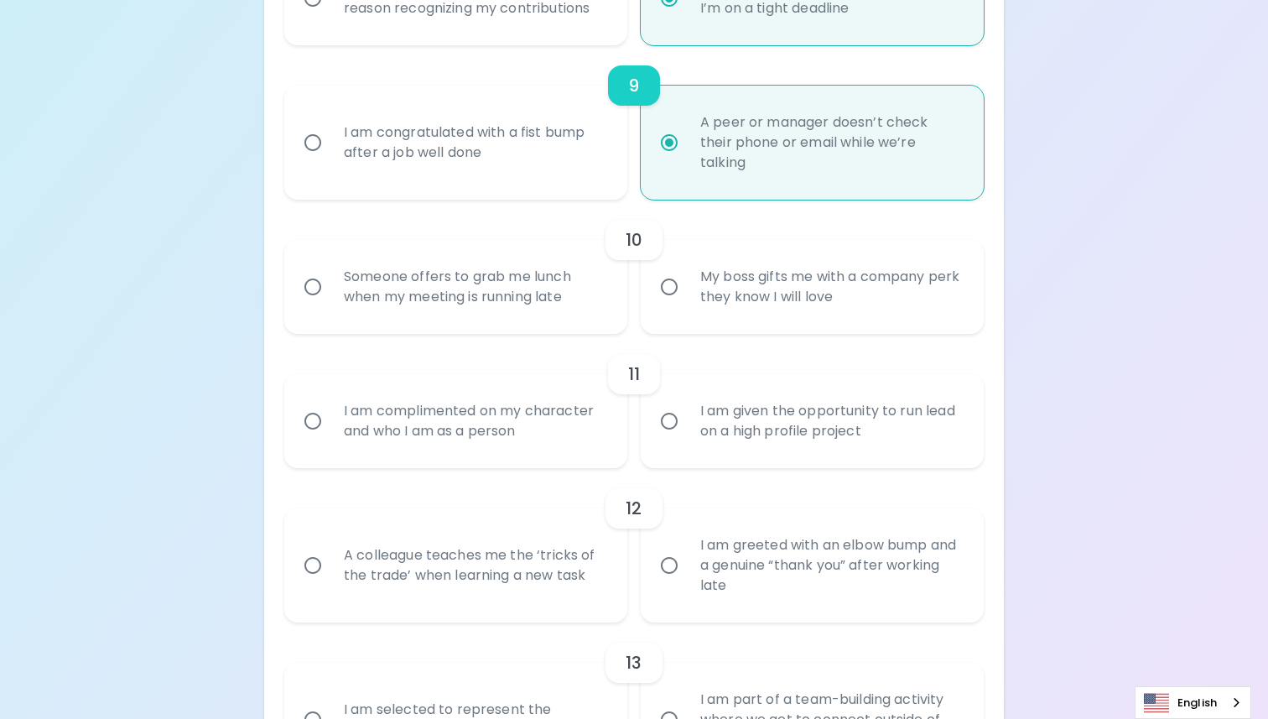
radio input "true"
click at [889, 290] on div "My boss gifts me with a company perk they know I will love" at bounding box center [831, 287] width 288 height 81
click at [687, 290] on input "My boss gifts me with a company perk they know I will love" at bounding box center [669, 286] width 35 height 35
radio input "false"
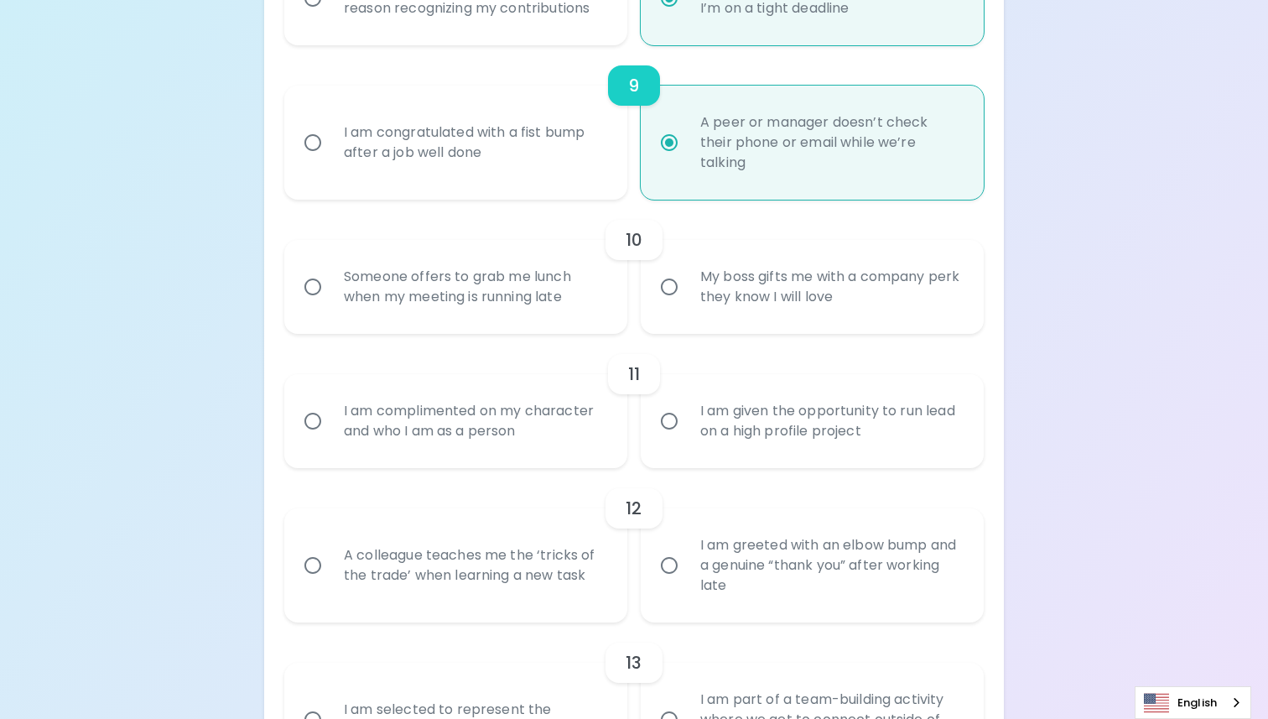
radio input "false"
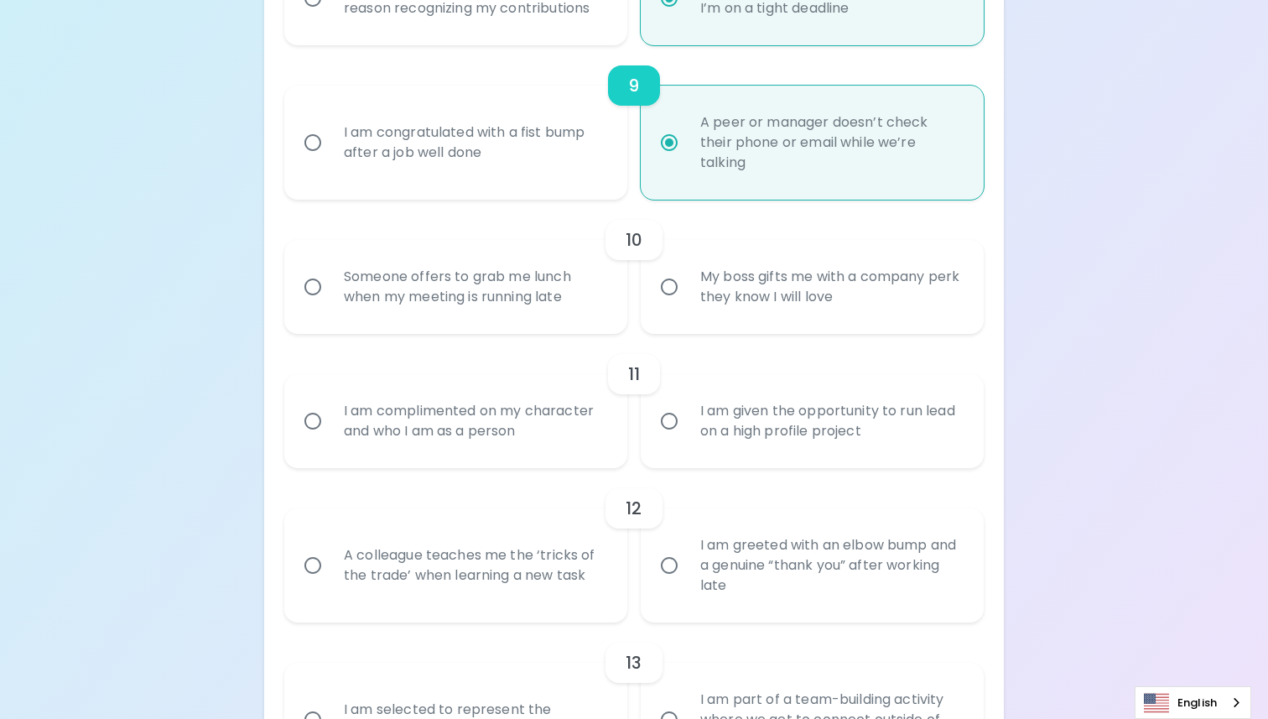
radio input "false"
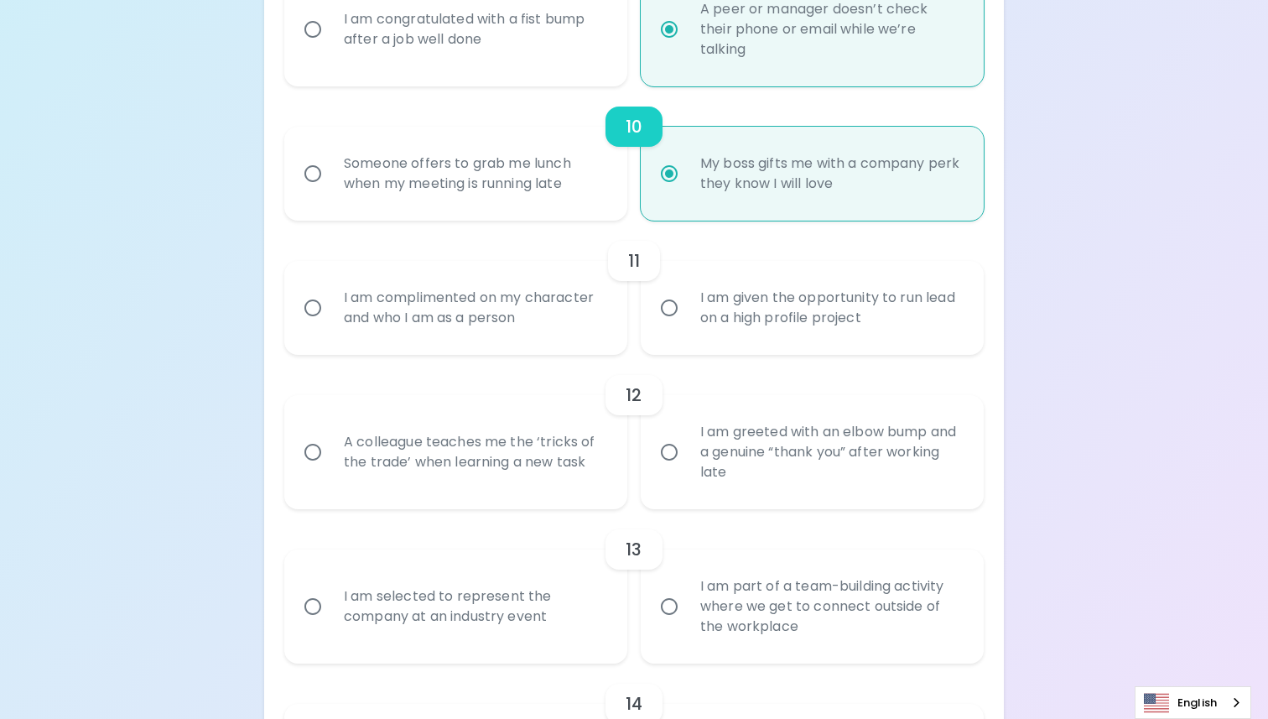
scroll to position [1665, 0]
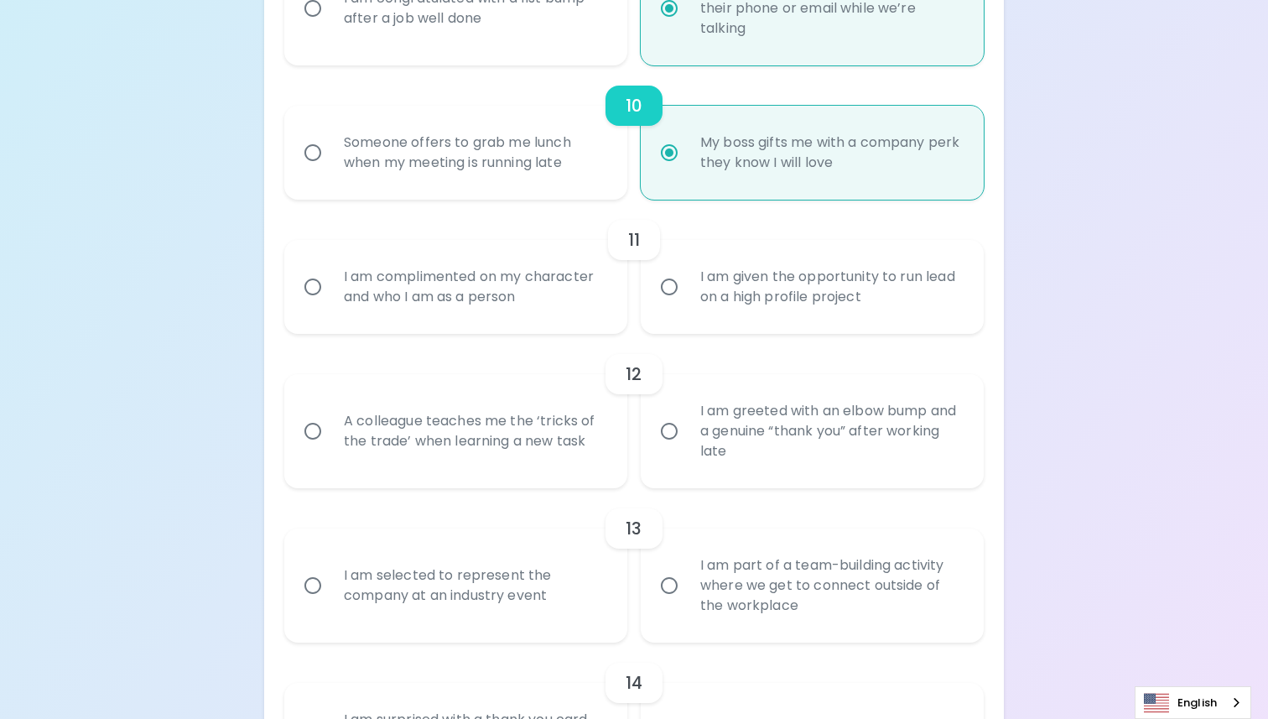
click at [810, 311] on div "I am given the opportunity to run lead on a high profile project" at bounding box center [831, 287] width 288 height 81
click at [687, 304] on input "I am given the opportunity to run lead on a high profile project" at bounding box center [669, 286] width 35 height 35
radio input "false"
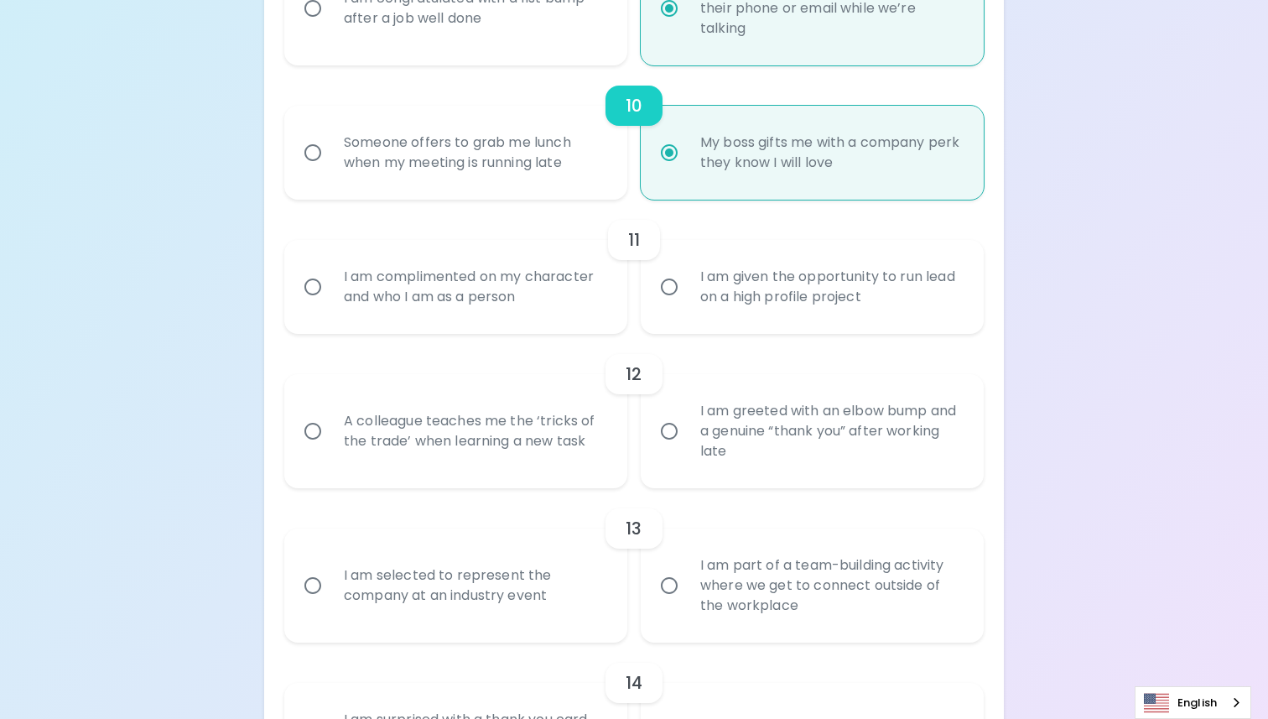
radio input "false"
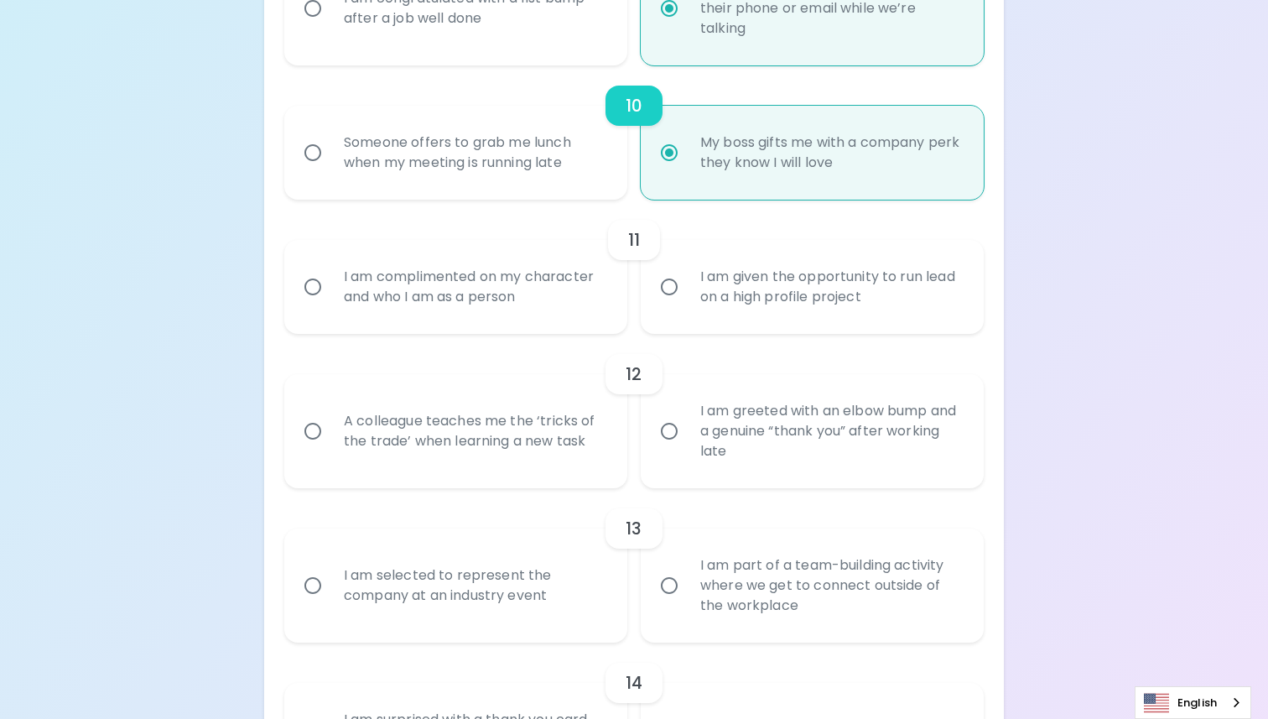
radio input "true"
radio input "false"
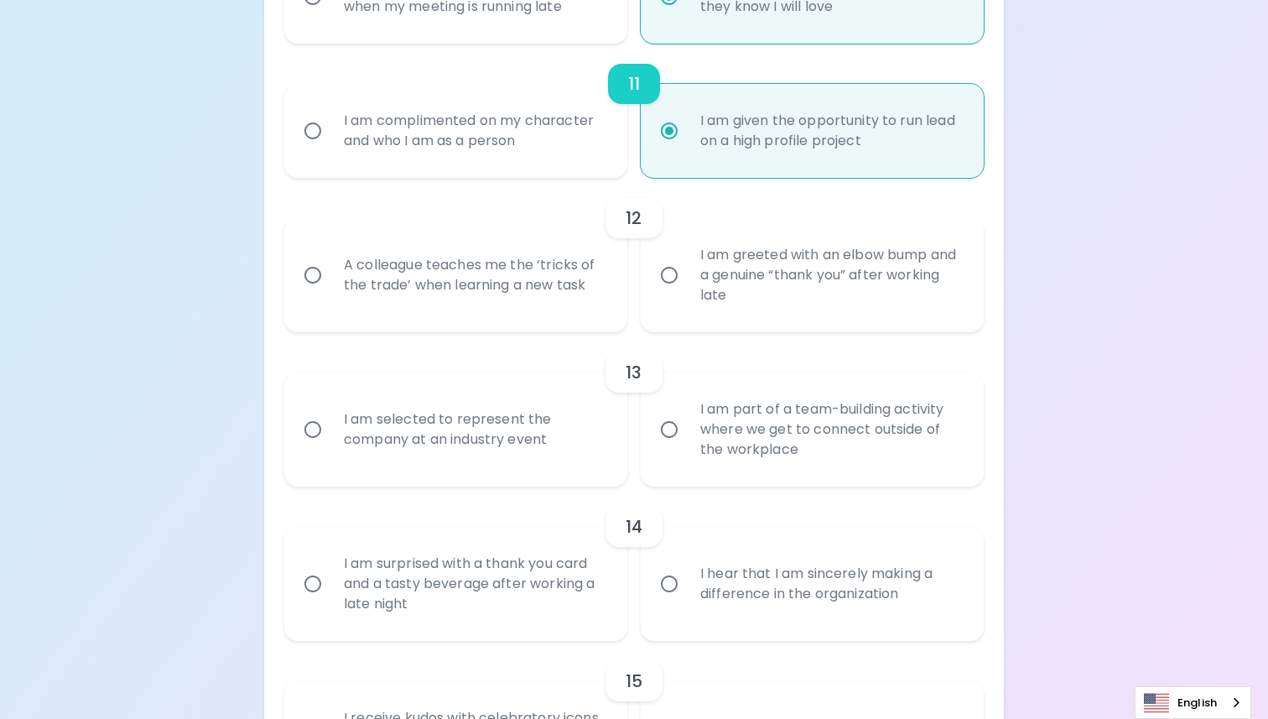
scroll to position [1836, 0]
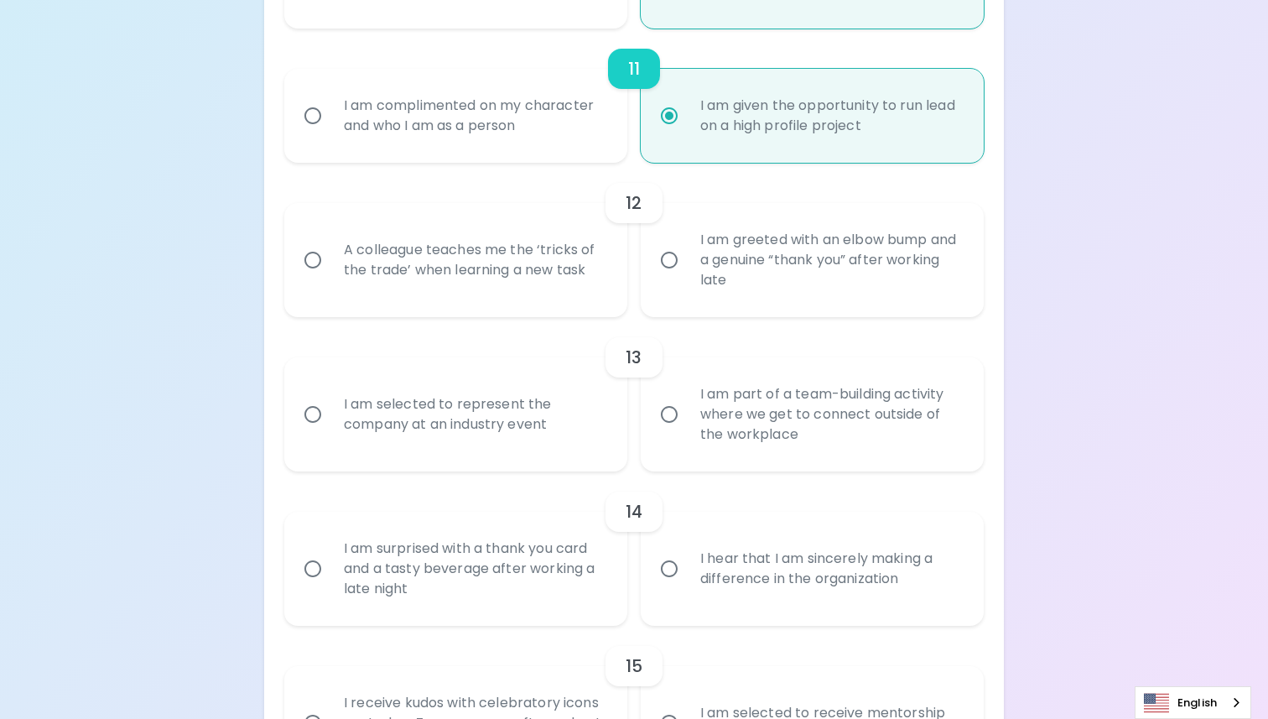
click at [509, 289] on div "A colleague teaches me the ‘tricks of the trade’ when learning a new task" at bounding box center [474, 260] width 288 height 81
click at [330, 278] on input "A colleague teaches me the ‘tricks of the trade’ when learning a new task" at bounding box center [312, 259] width 35 height 35
radio input "false"
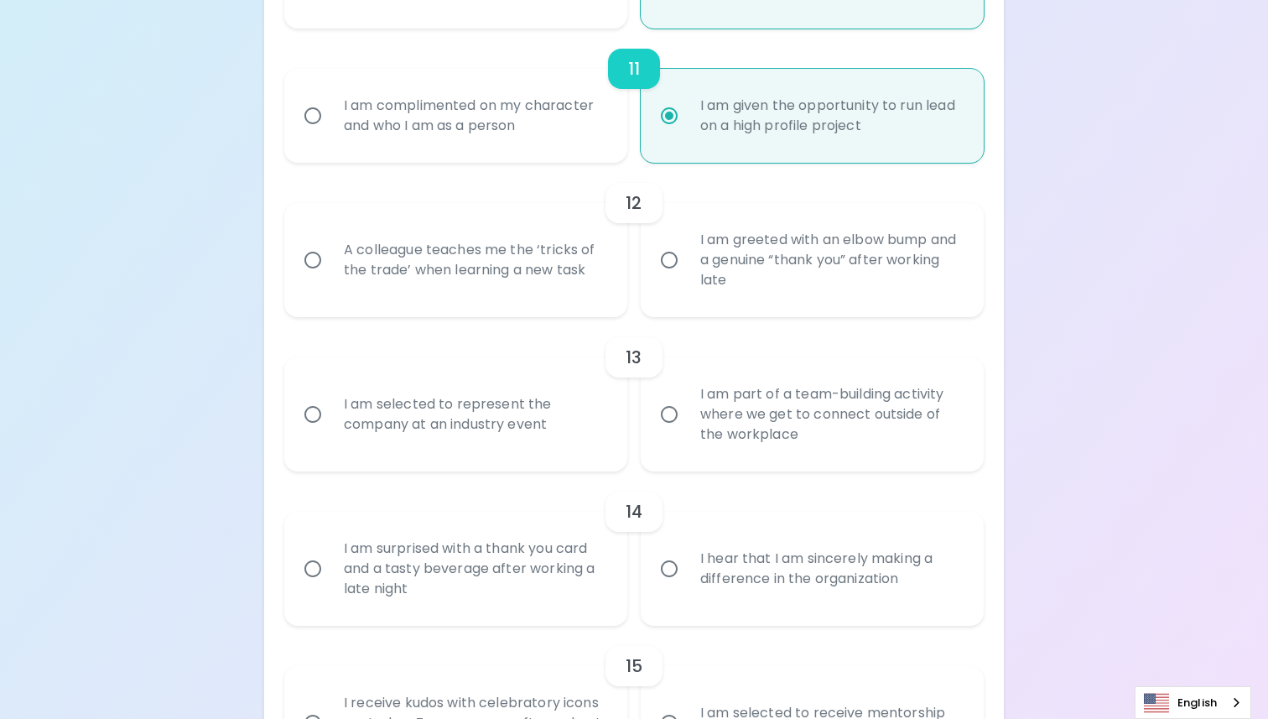
radio input "false"
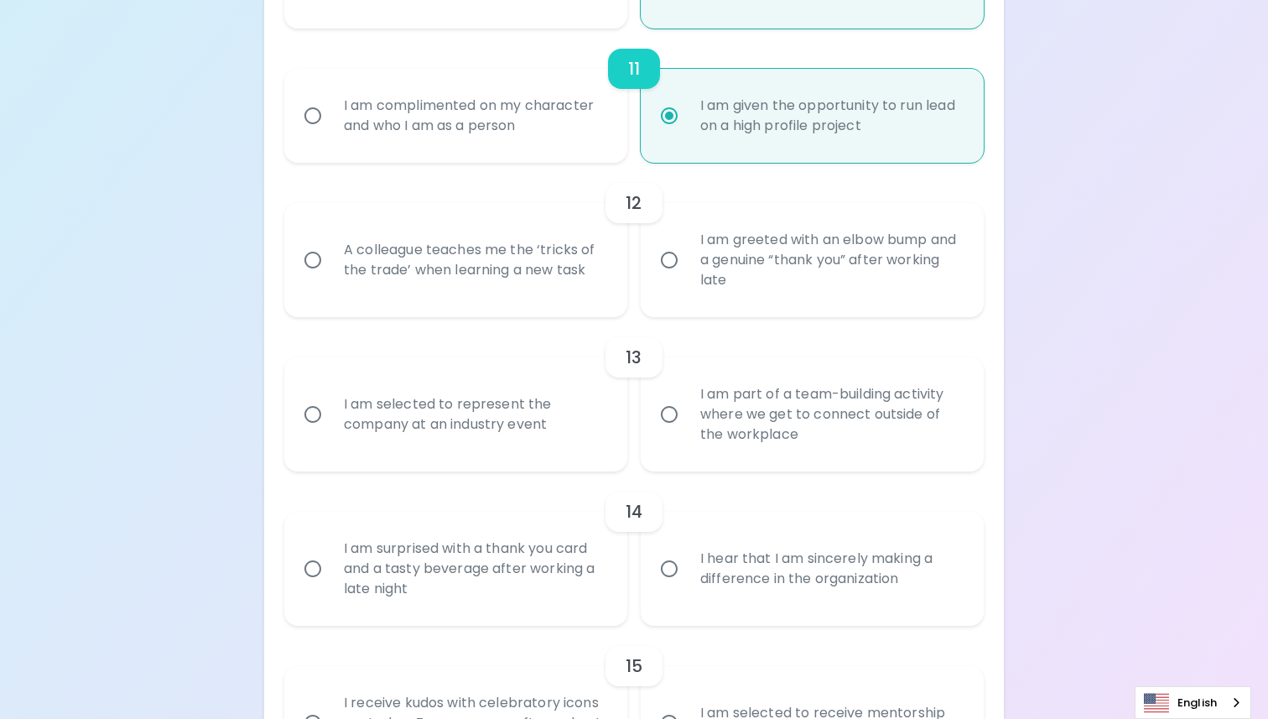
radio input "false"
radio input "true"
radio input "false"
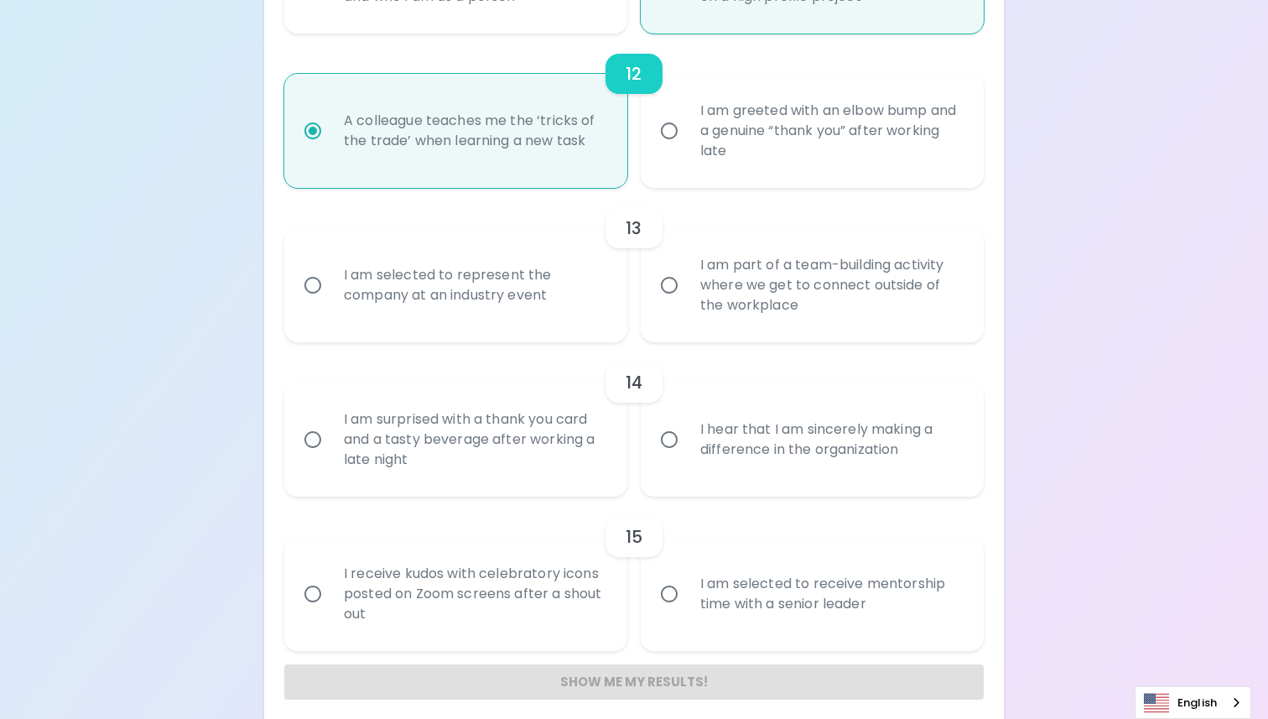
scroll to position [1970, 0]
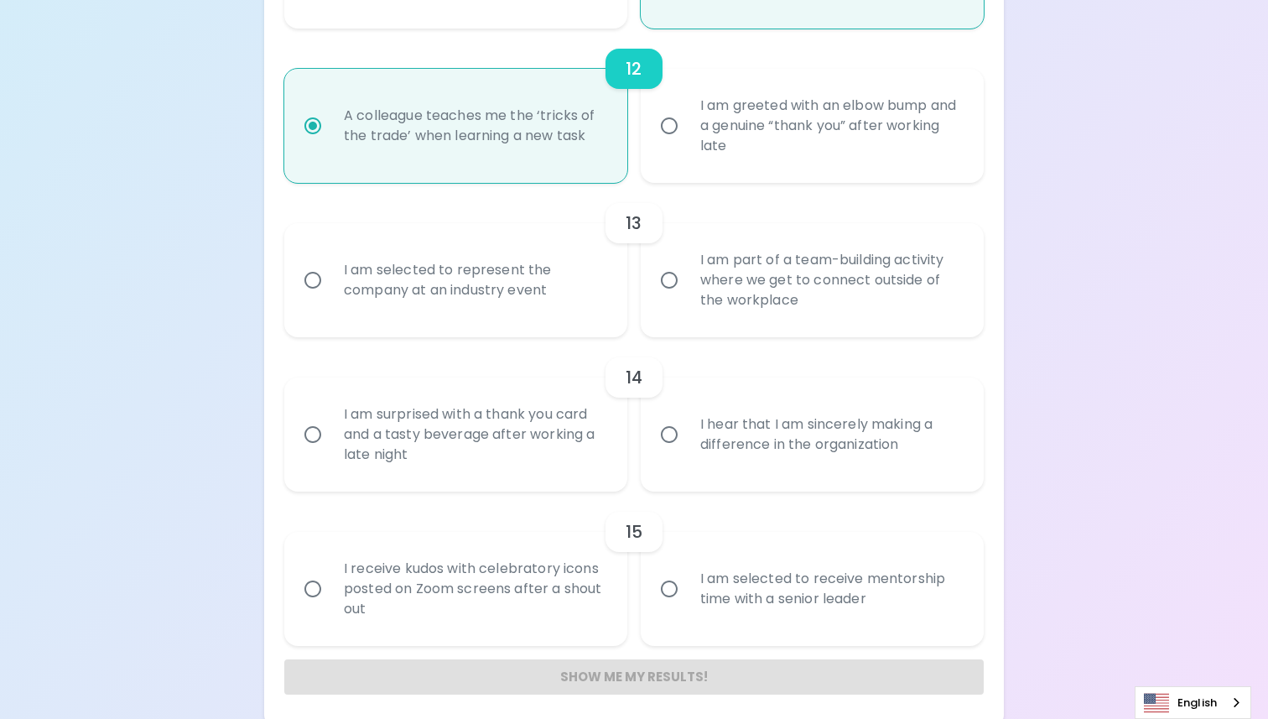
click at [806, 320] on div "I am part of a team-building activity where we get to connect outside of the wo…" at bounding box center [831, 280] width 288 height 101
click at [687, 298] on input "I am part of a team-building activity where we get to connect outside of the wo…" at bounding box center [669, 279] width 35 height 35
radio input "false"
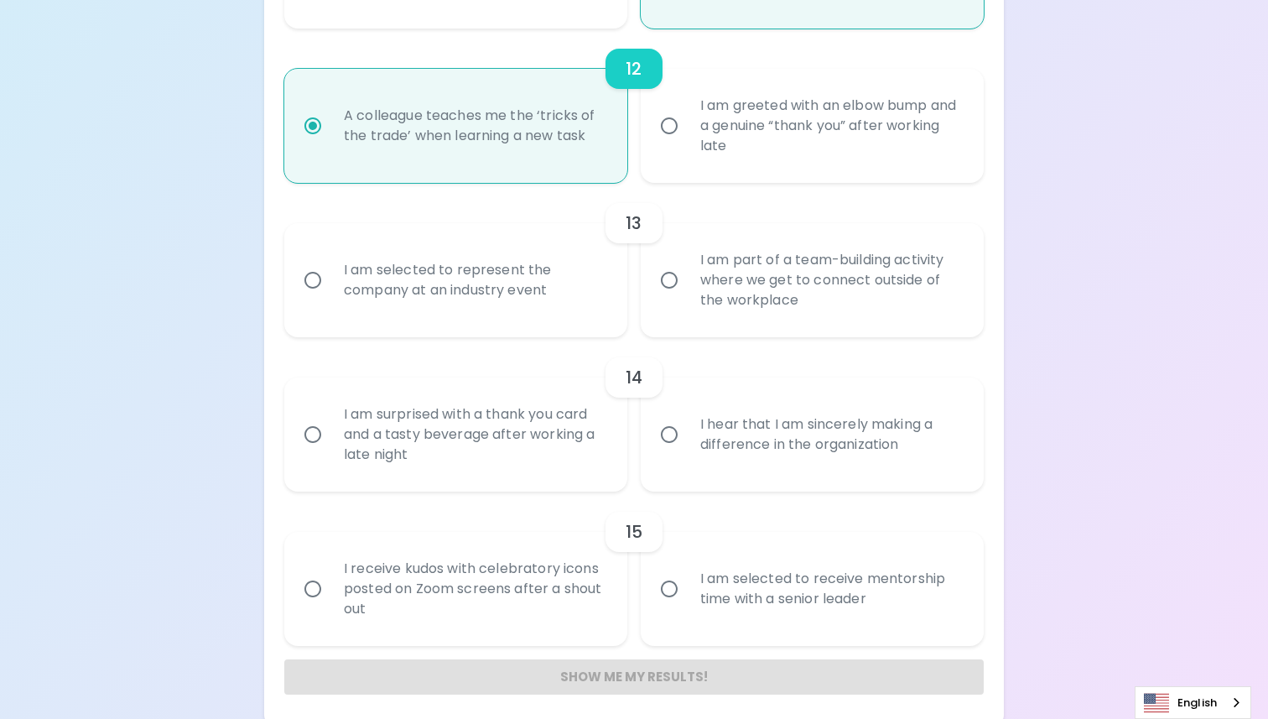
radio input "false"
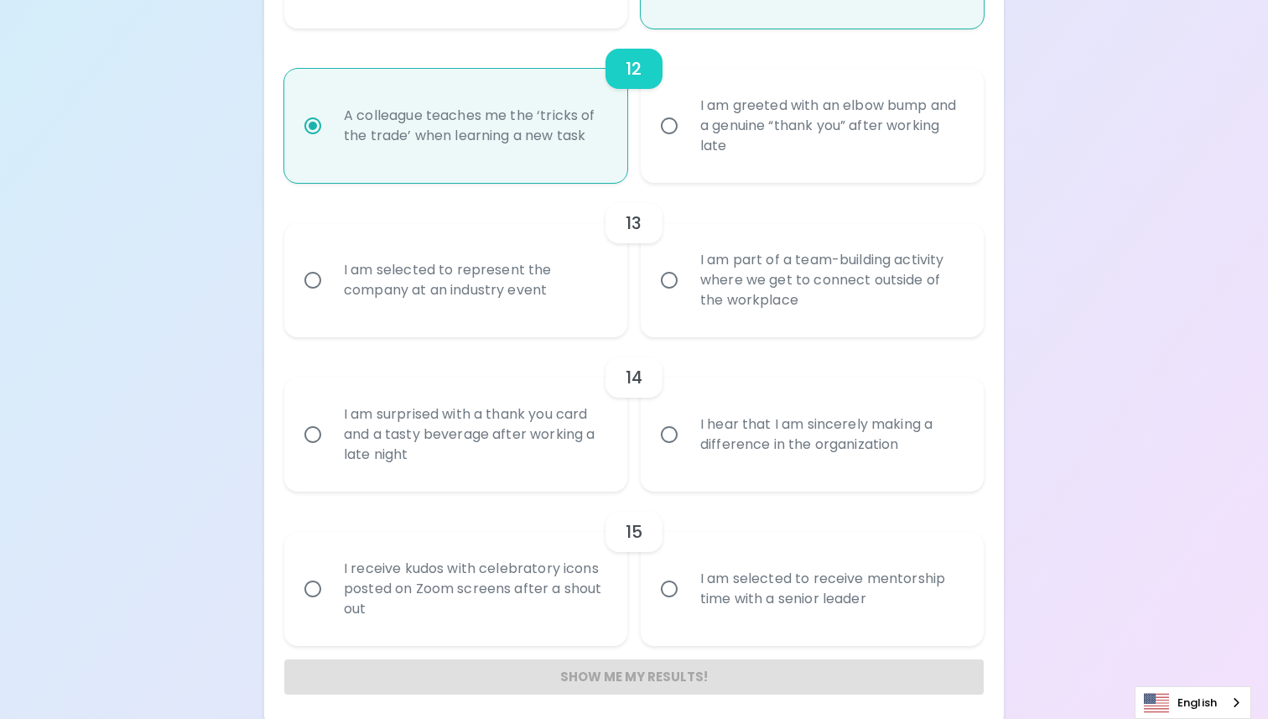
radio input "false"
radio input "true"
radio input "false"
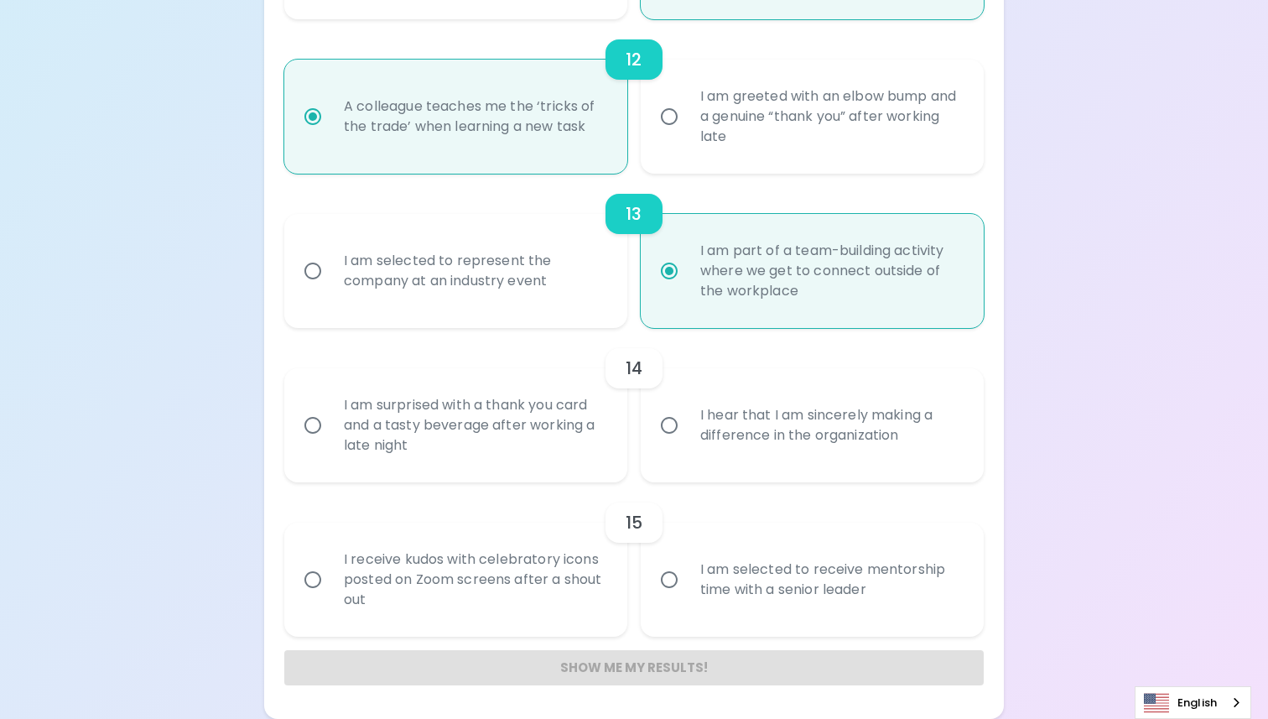
click at [549, 285] on div "I am selected to represent the company at an industry event" at bounding box center [474, 271] width 288 height 81
click at [330, 285] on input "I am selected to represent the company at an industry event" at bounding box center [312, 270] width 35 height 35
radio input "false"
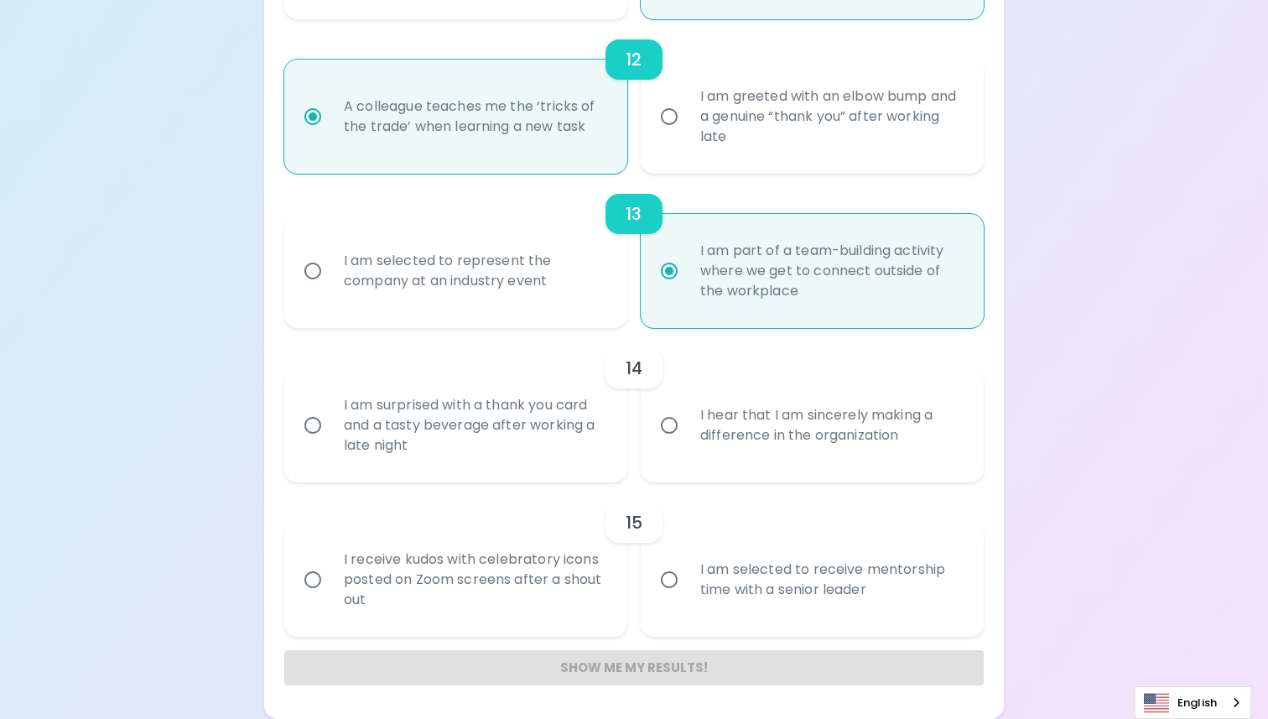
radio input "false"
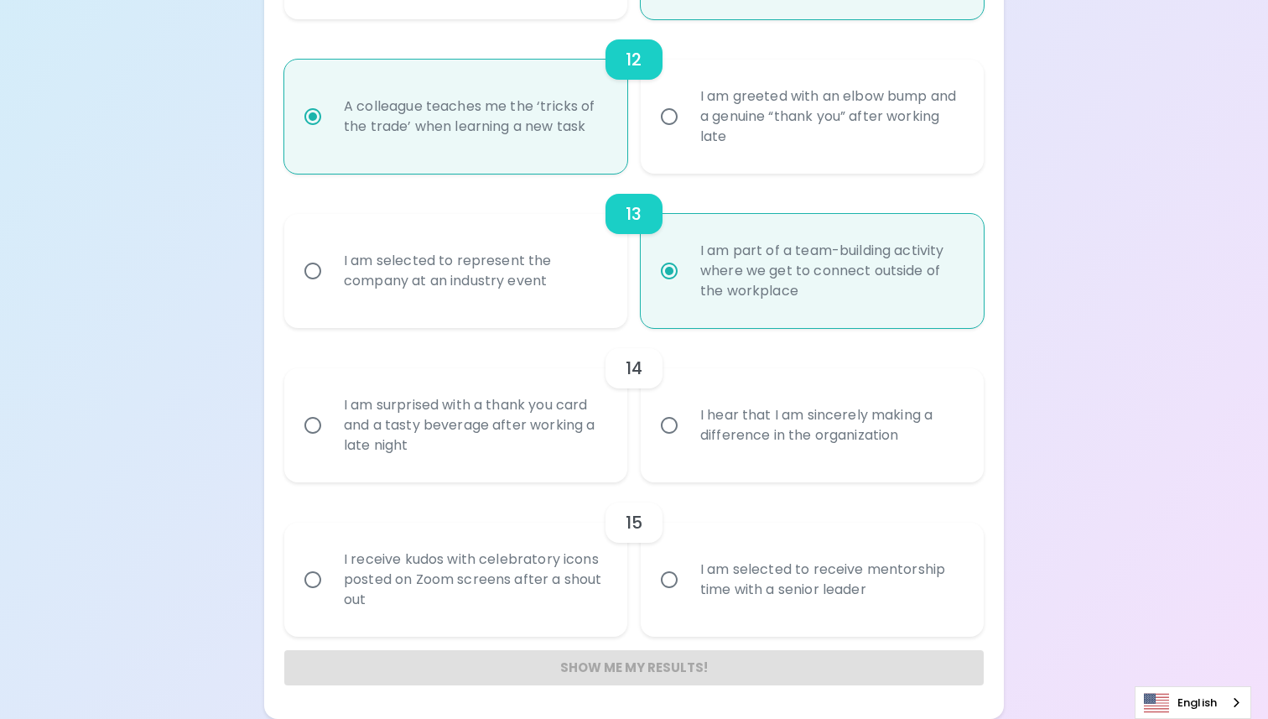
radio input "false"
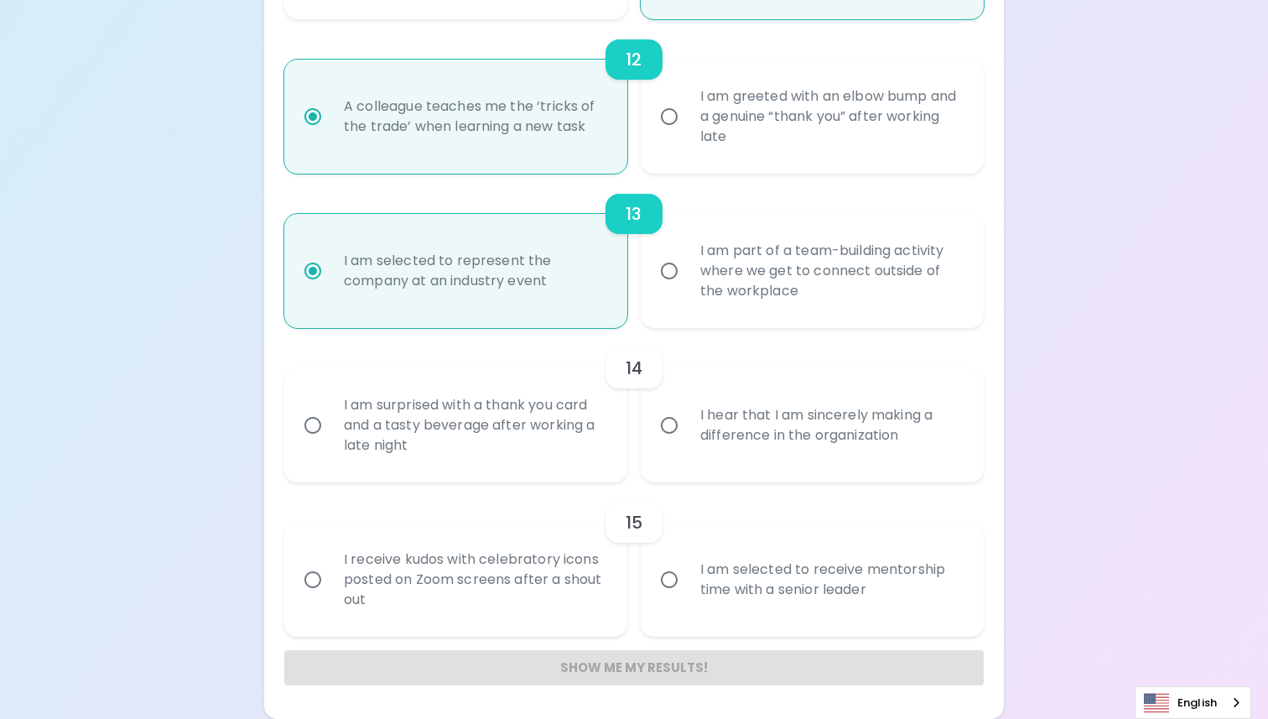
click at [683, 291] on label "I am part of a team-building activity where we get to connect outside of the wo…" at bounding box center [802, 271] width 343 height 114
click at [683, 288] on input "I am part of a team-building activity where we get to connect outside of the wo…" at bounding box center [669, 270] width 35 height 35
radio input "false"
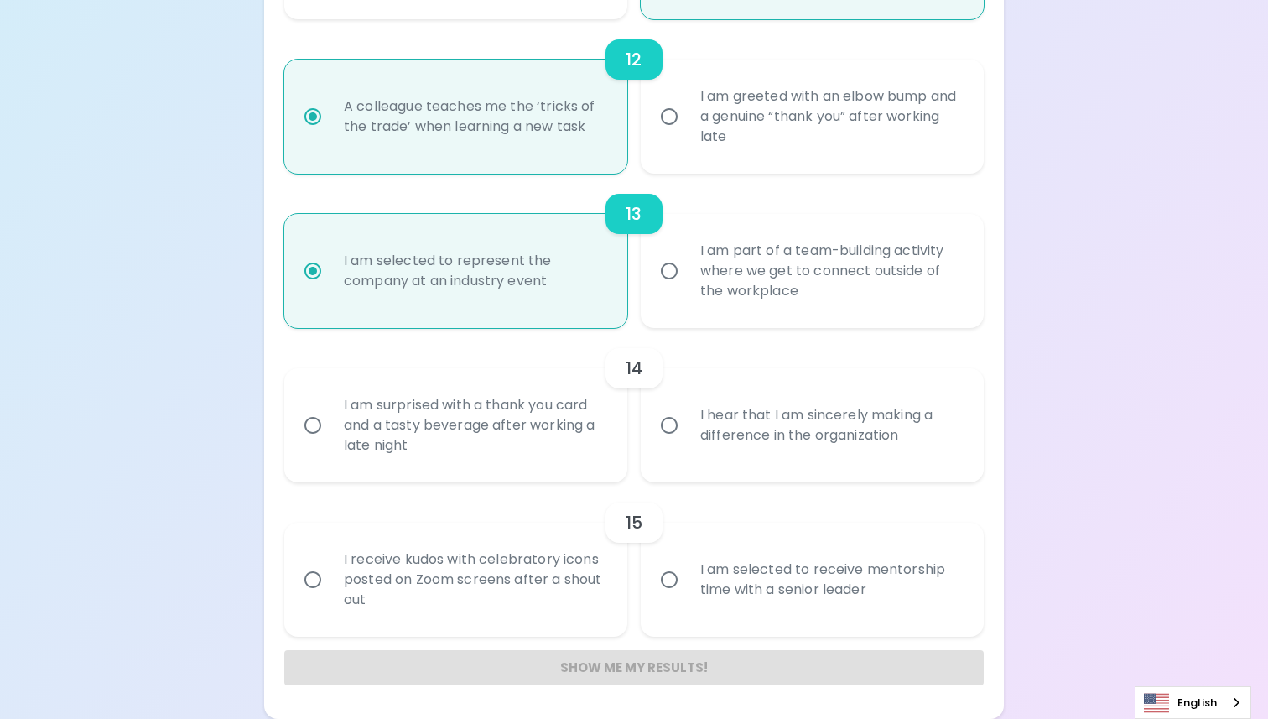
radio input "false"
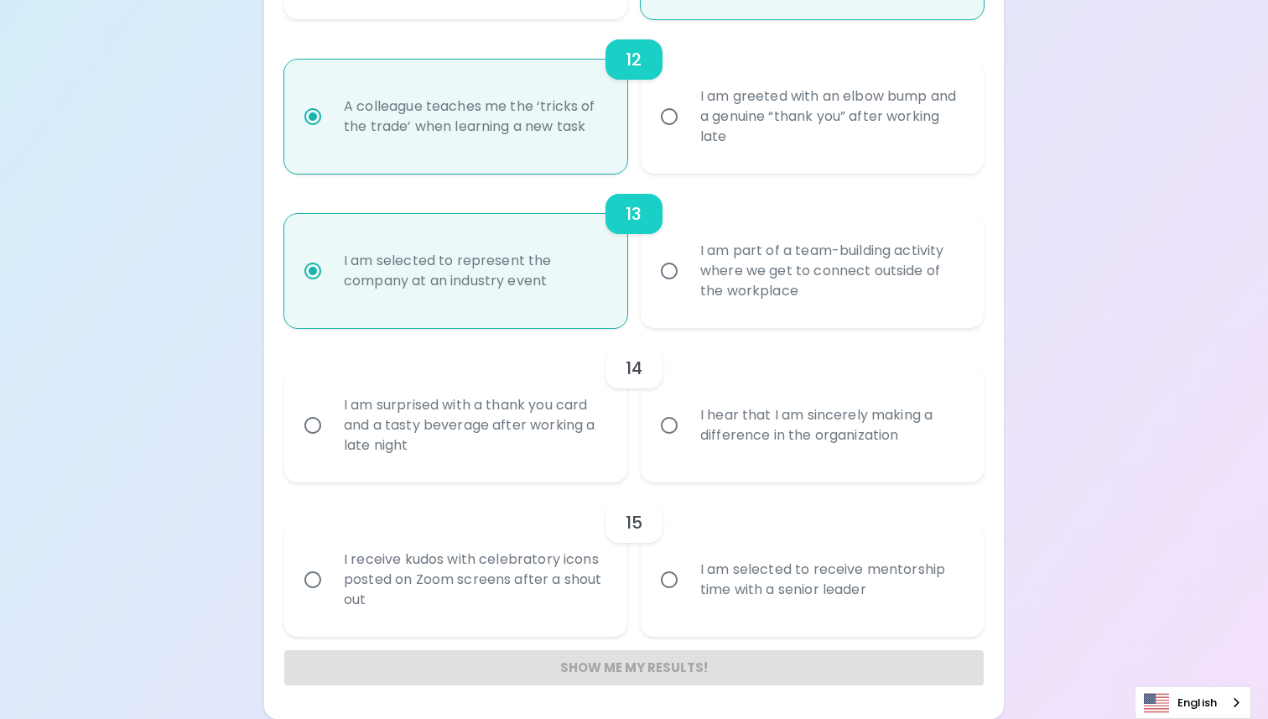
radio input "false"
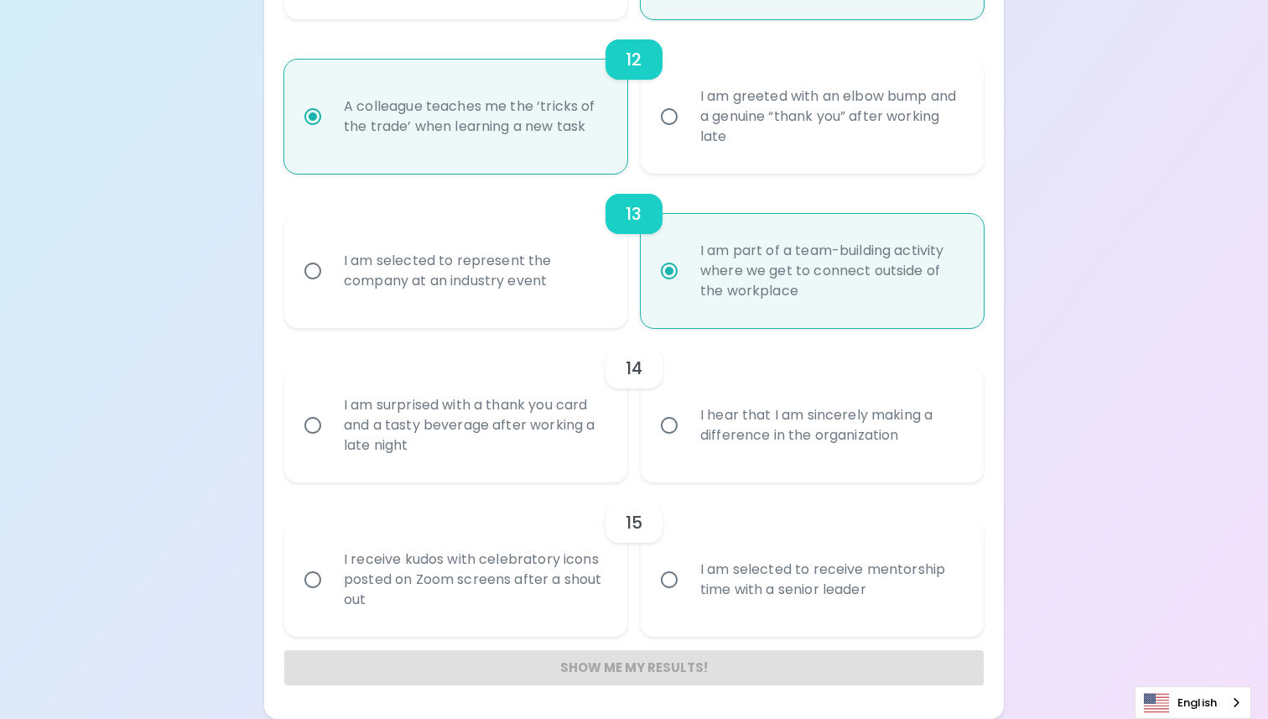
click at [723, 450] on div "I hear that I am sincerely making a difference in the organization" at bounding box center [831, 425] width 288 height 81
click at [687, 443] on input "I hear that I am sincerely making a difference in the organization" at bounding box center [669, 425] width 35 height 35
radio input "false"
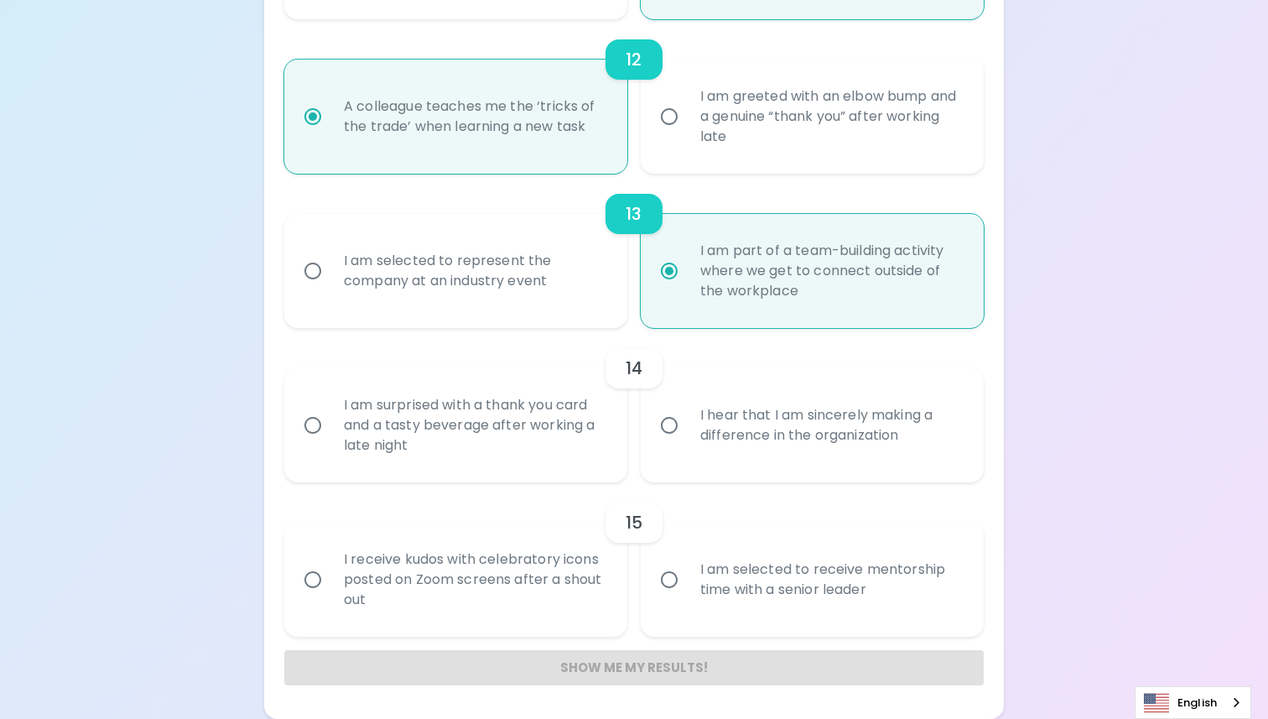
radio input "false"
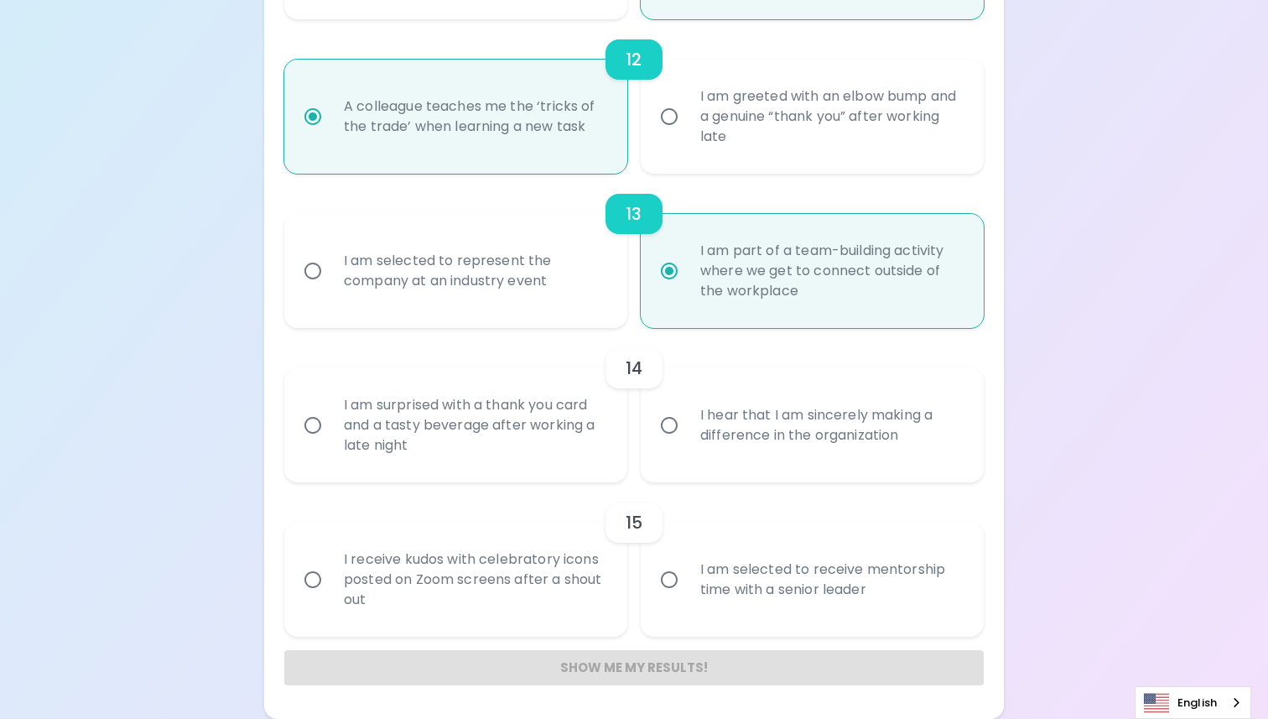
radio input "false"
radio input "true"
radio input "false"
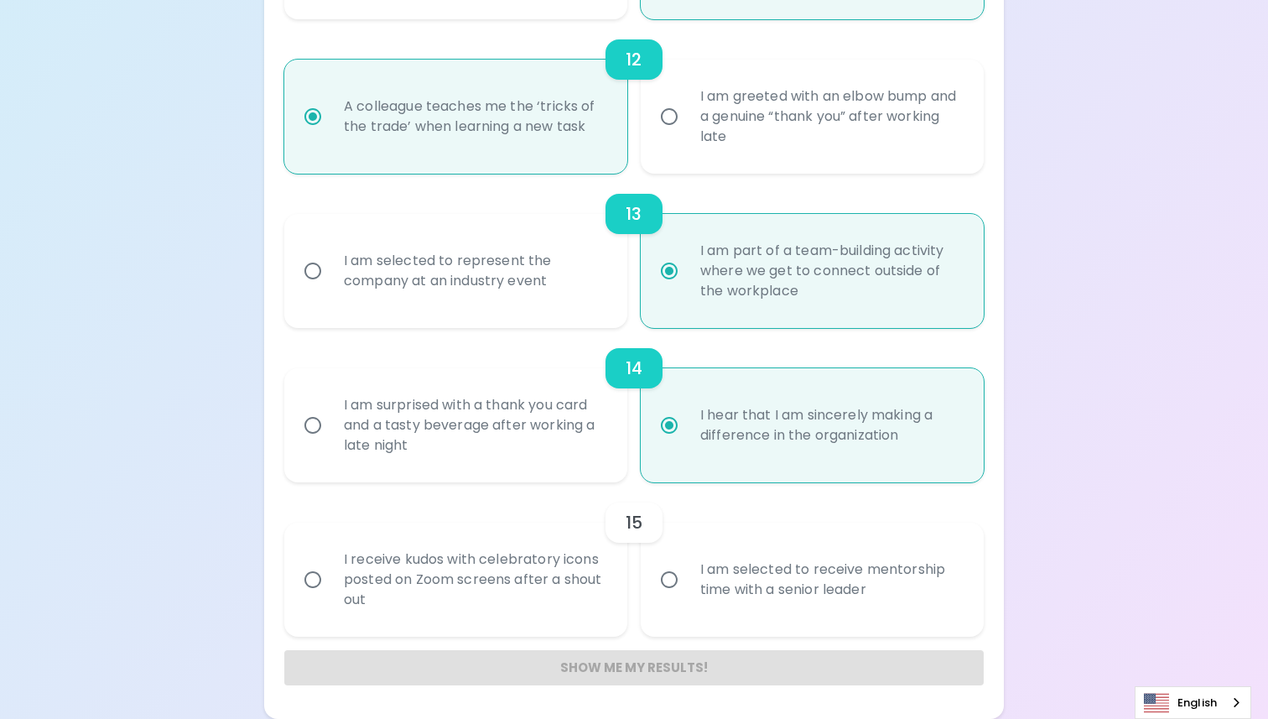
click at [595, 583] on div "I receive kudos with celebratory icons posted on Zoom screens after a shout out" at bounding box center [474, 579] width 288 height 101
click at [330, 583] on input "I receive kudos with celebratory icons posted on Zoom screens after a shout out" at bounding box center [312, 579] width 35 height 35
radio input "false"
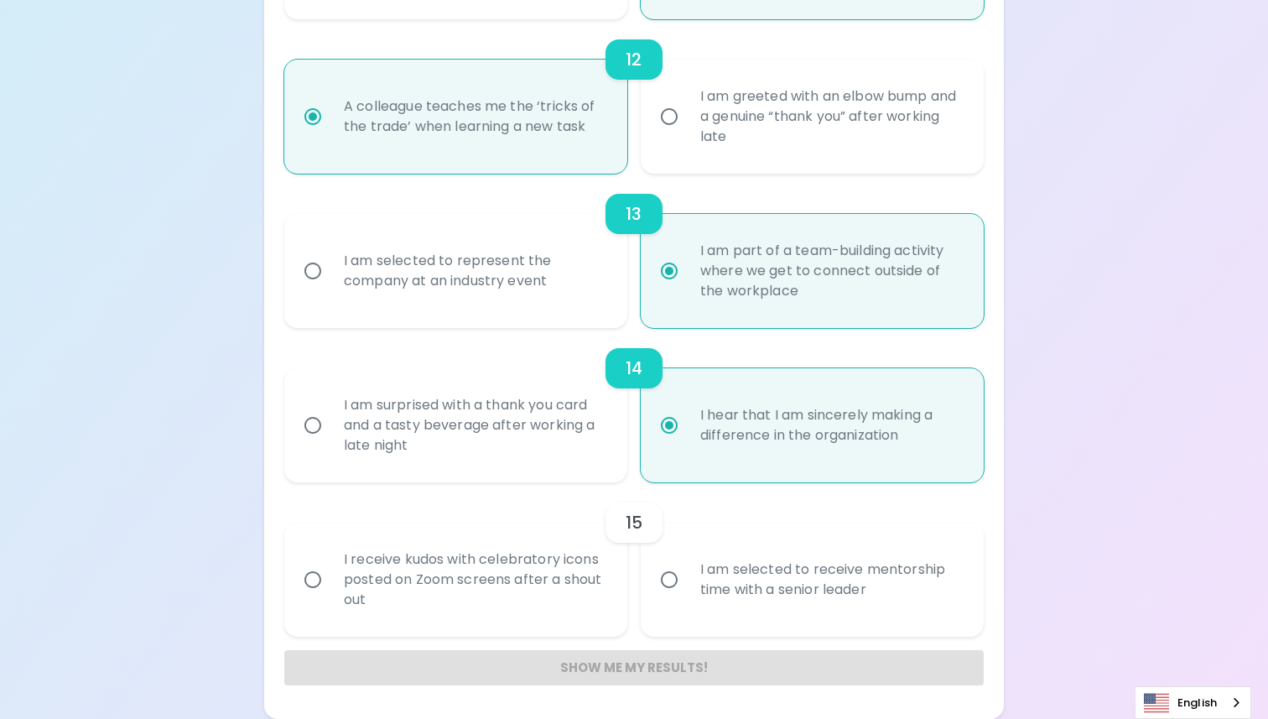
radio input "false"
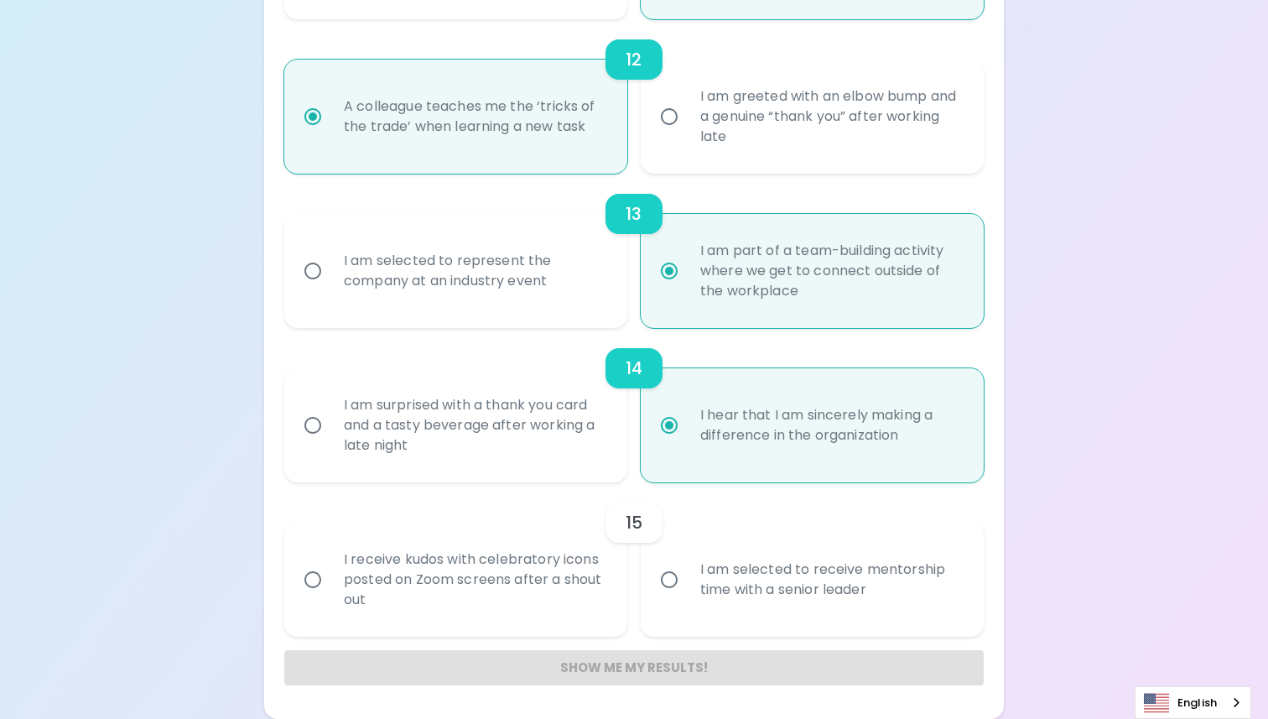
radio input "false"
radio input "true"
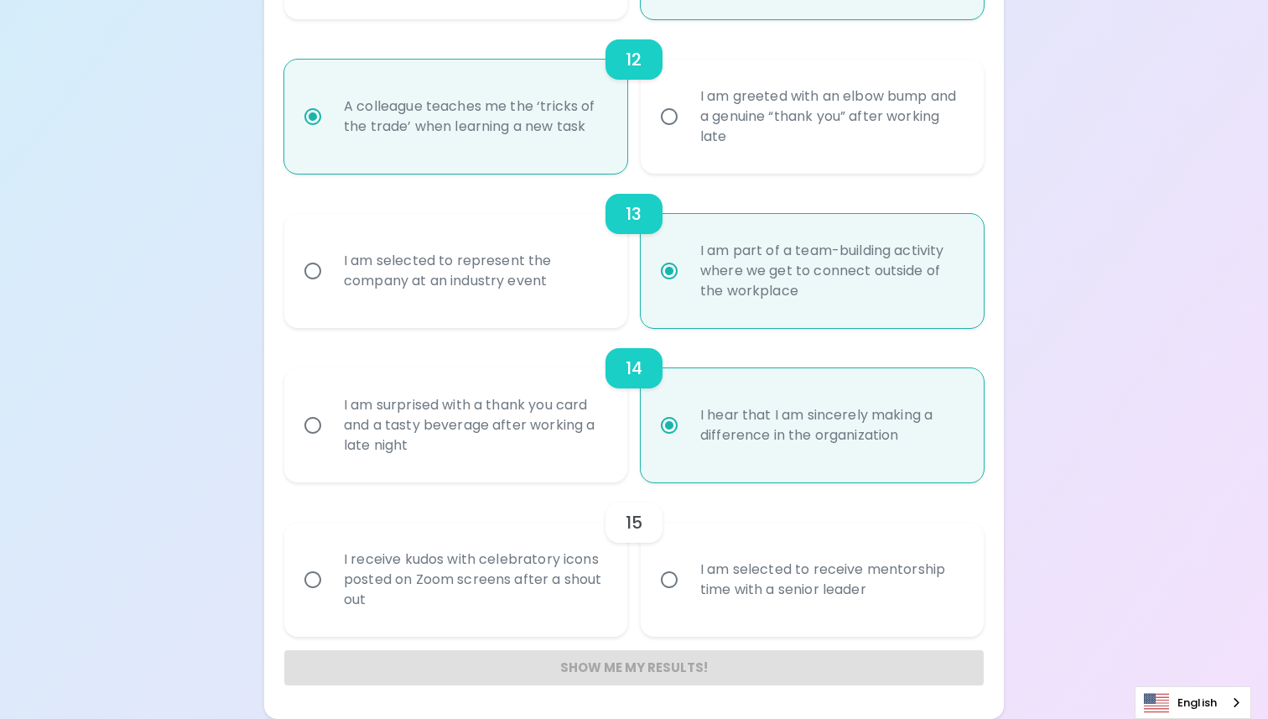
radio input "false"
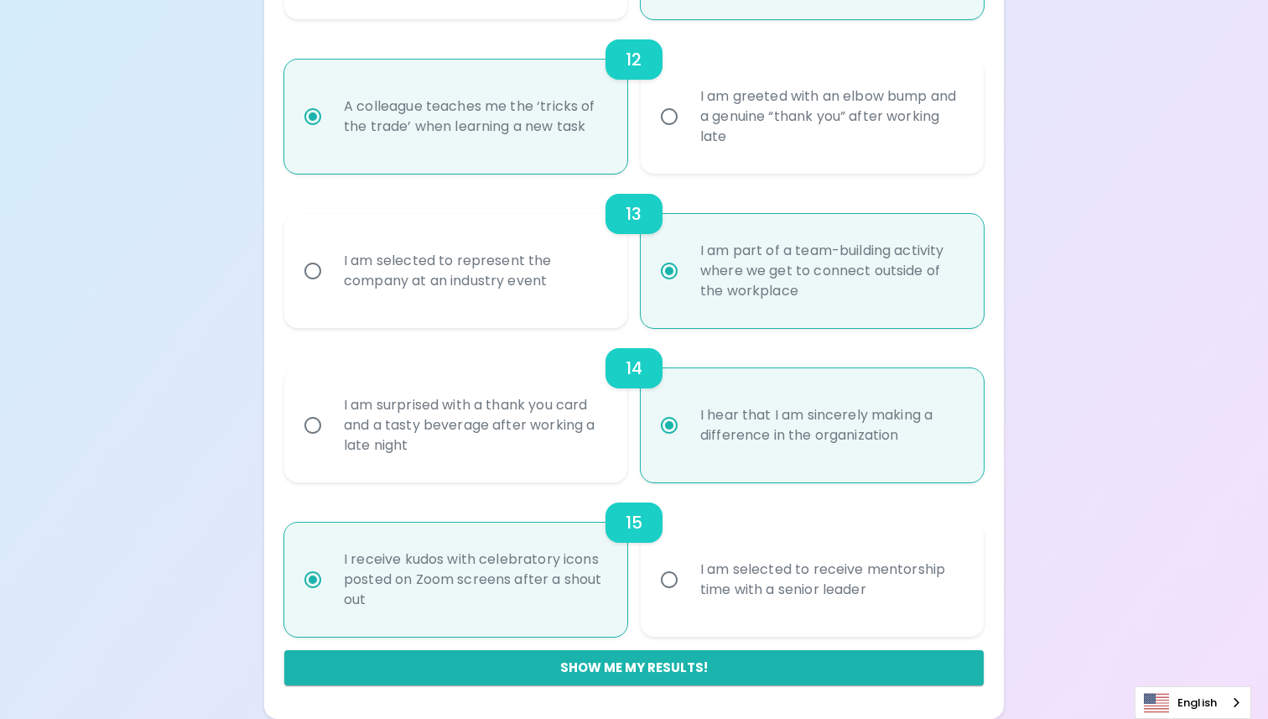
click at [717, 585] on div "I am selected to receive mentorship time with a senior leader" at bounding box center [831, 579] width 288 height 81
click at [687, 585] on input "I am selected to receive mentorship time with a senior leader" at bounding box center [669, 579] width 35 height 35
radio input "false"
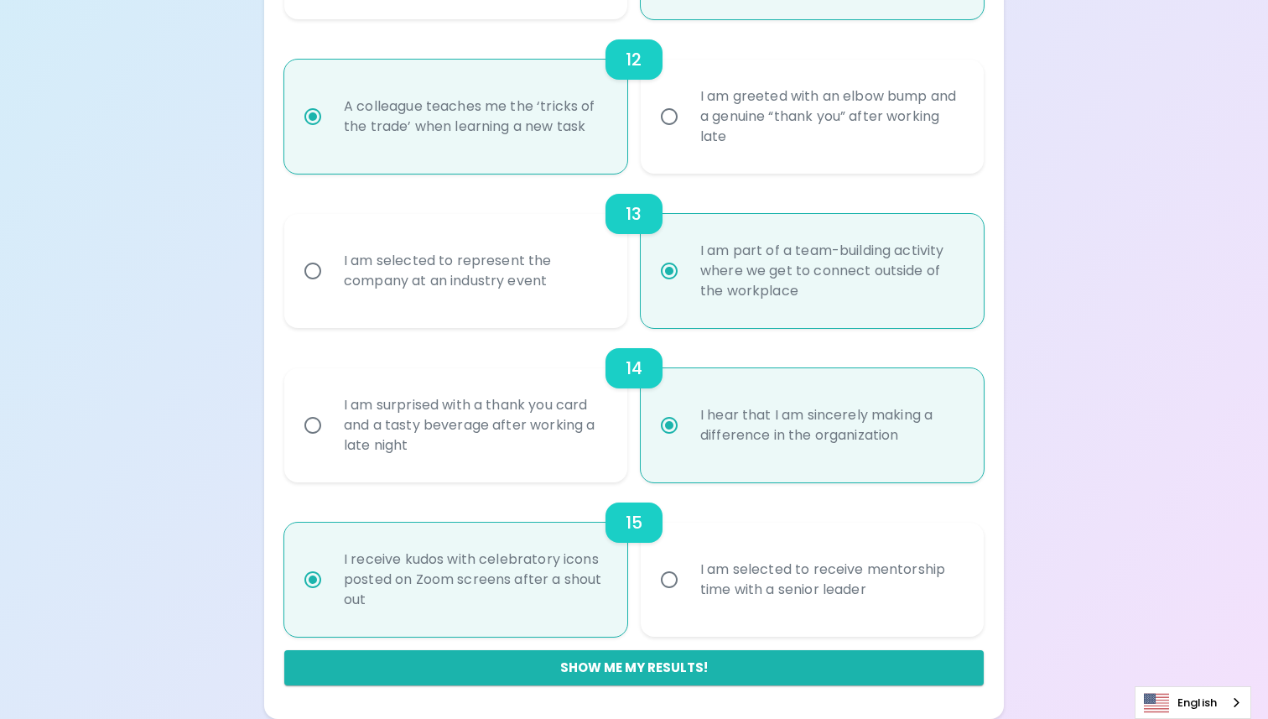
radio input "false"
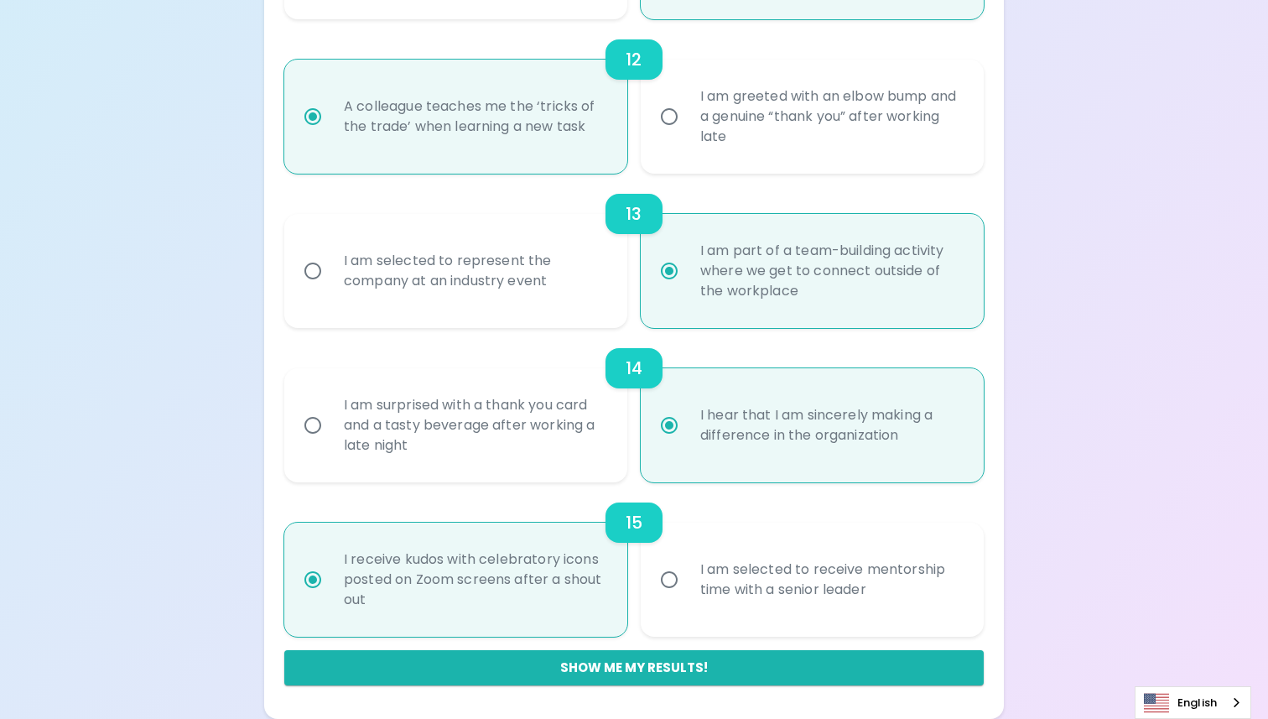
radio input "false"
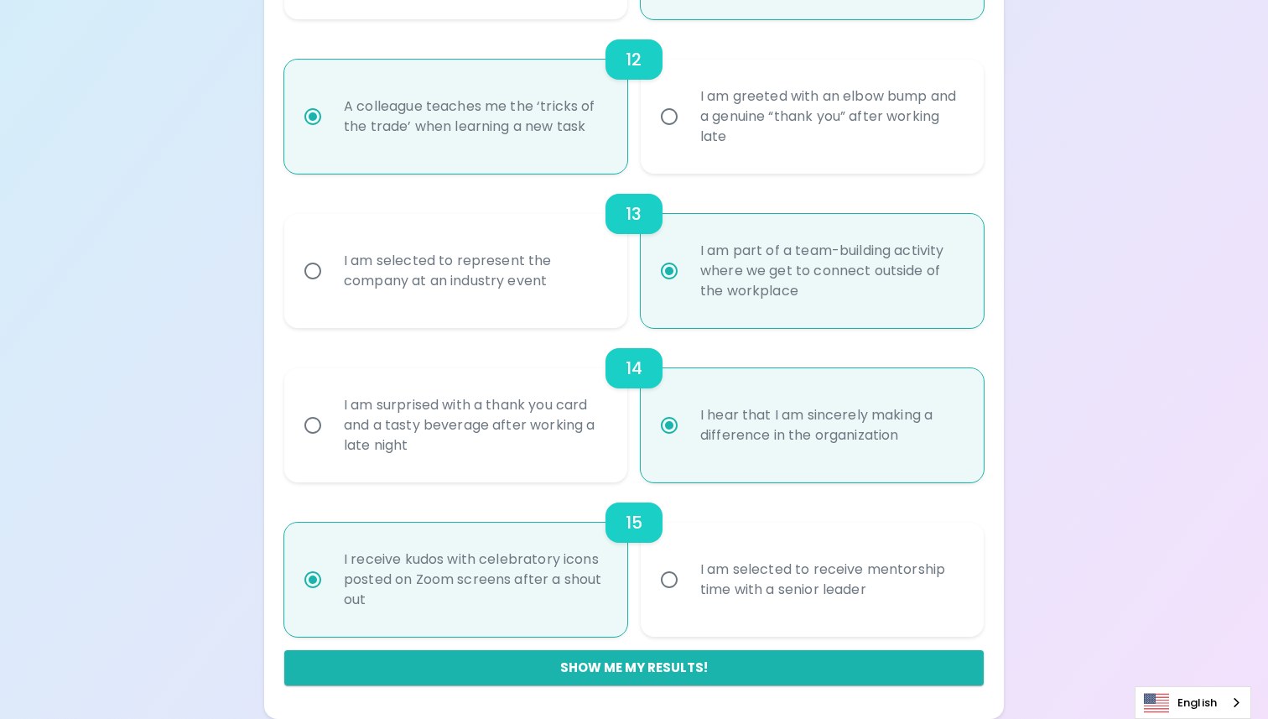
radio input "false"
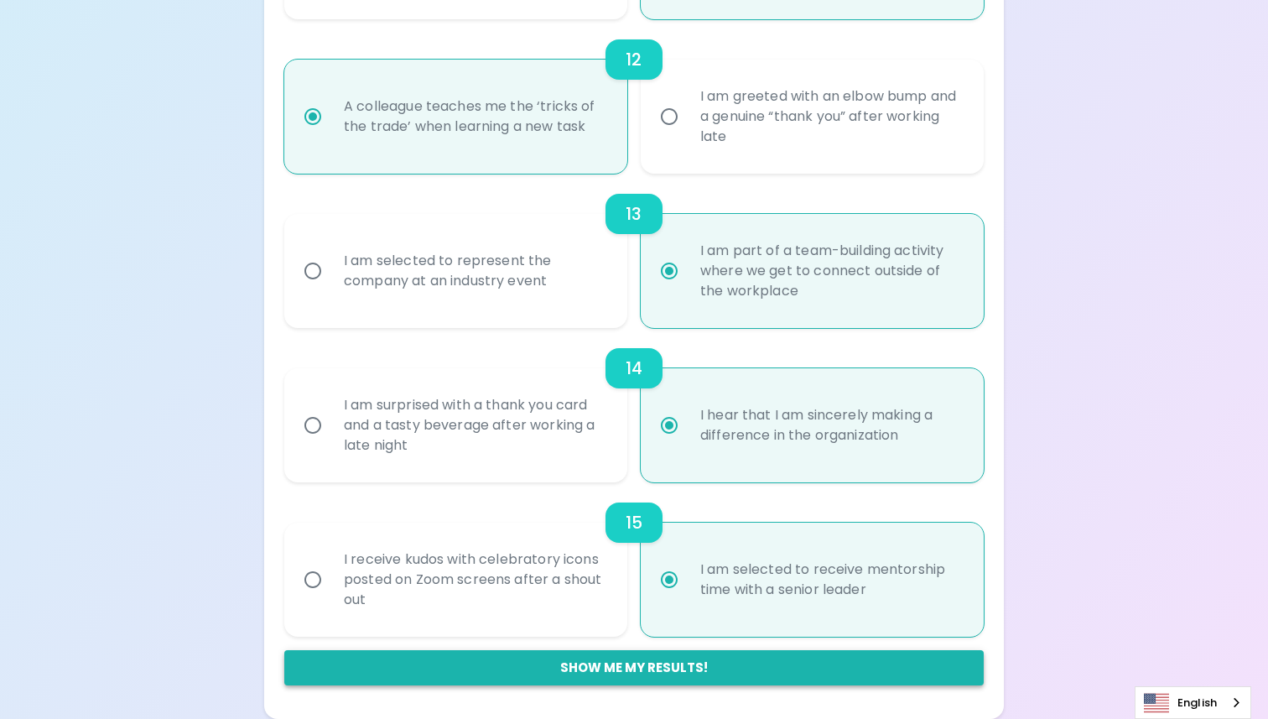
click at [700, 657] on button "Show me my results!" at bounding box center [633, 667] width 699 height 35
radio input "false"
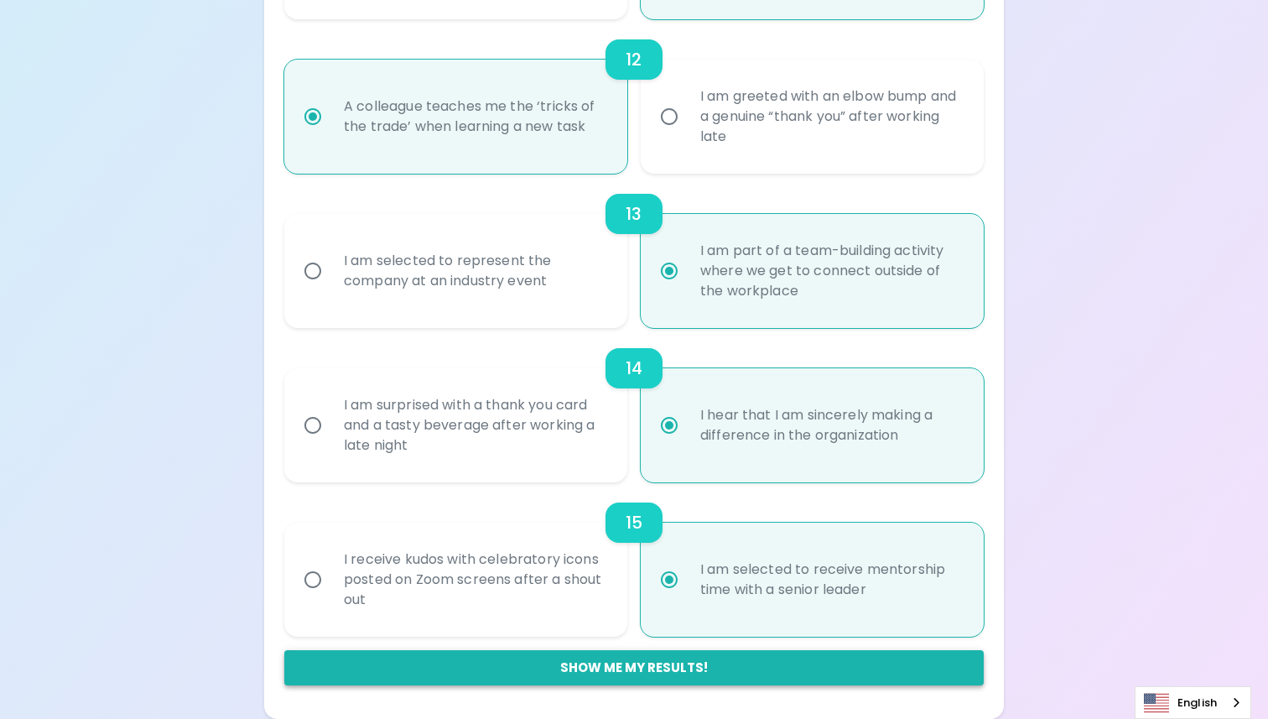
radio input "false"
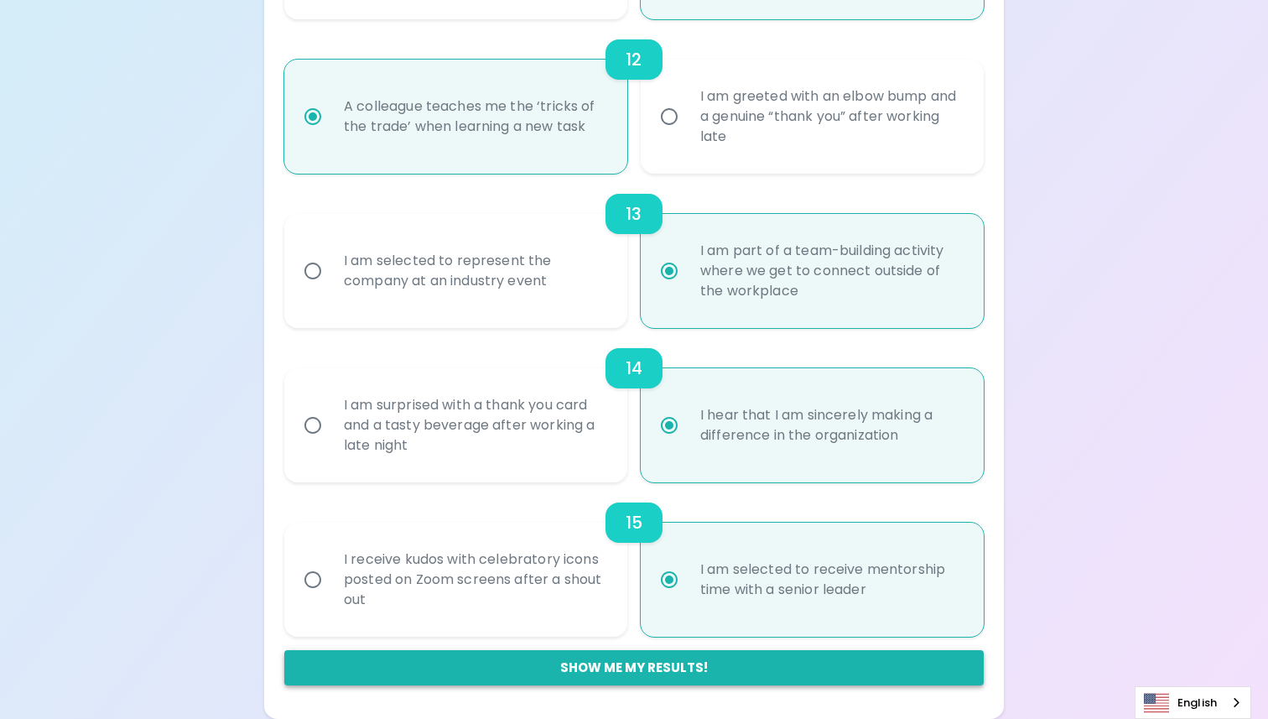
radio input "false"
radio input "true"
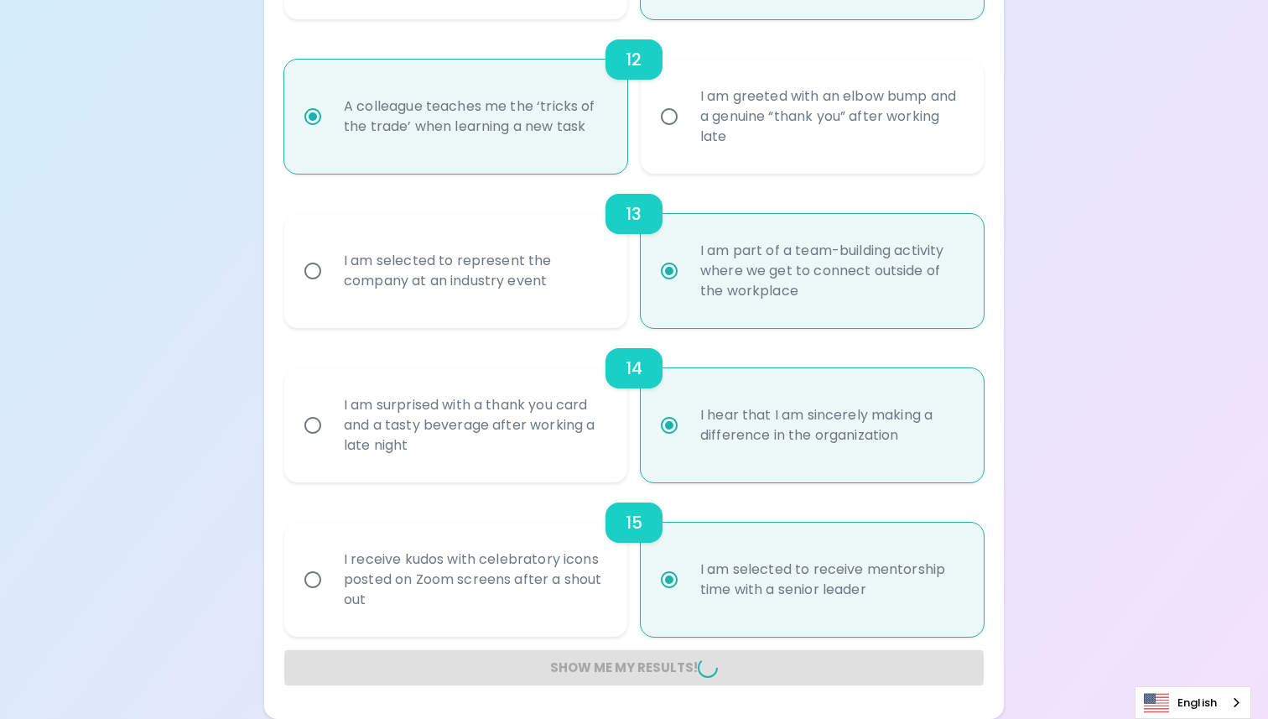
radio input "false"
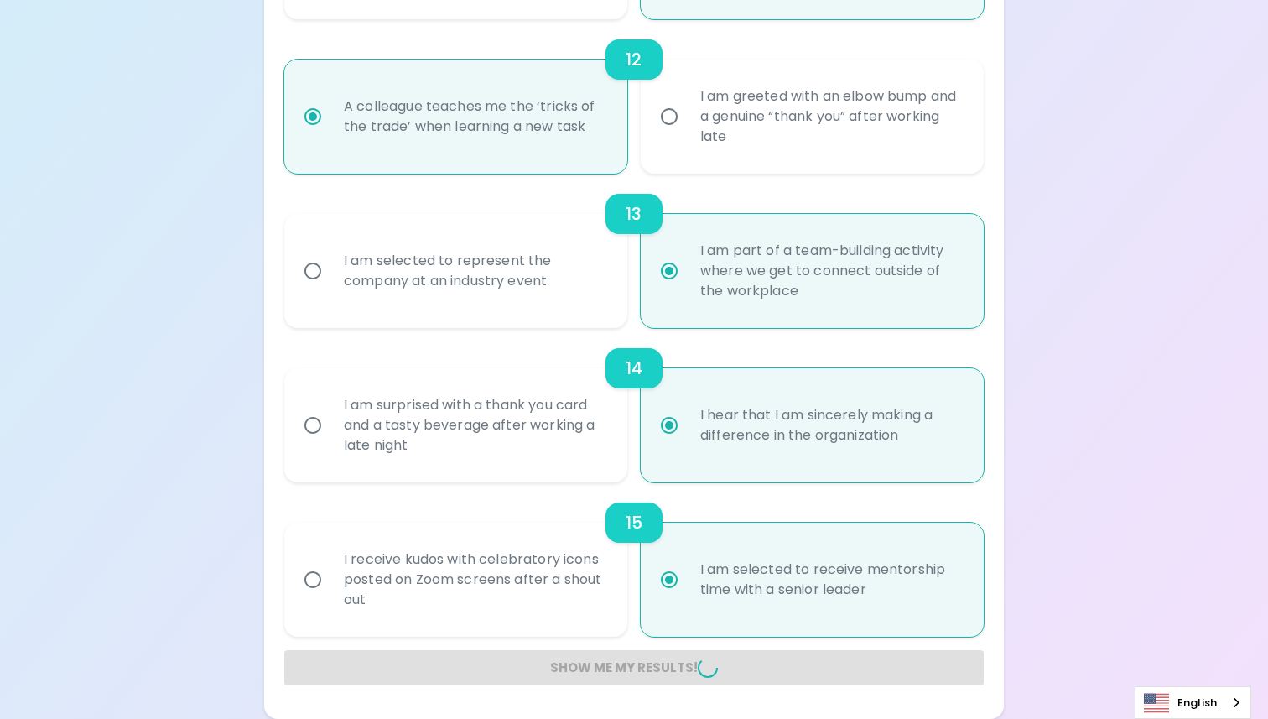
radio input "false"
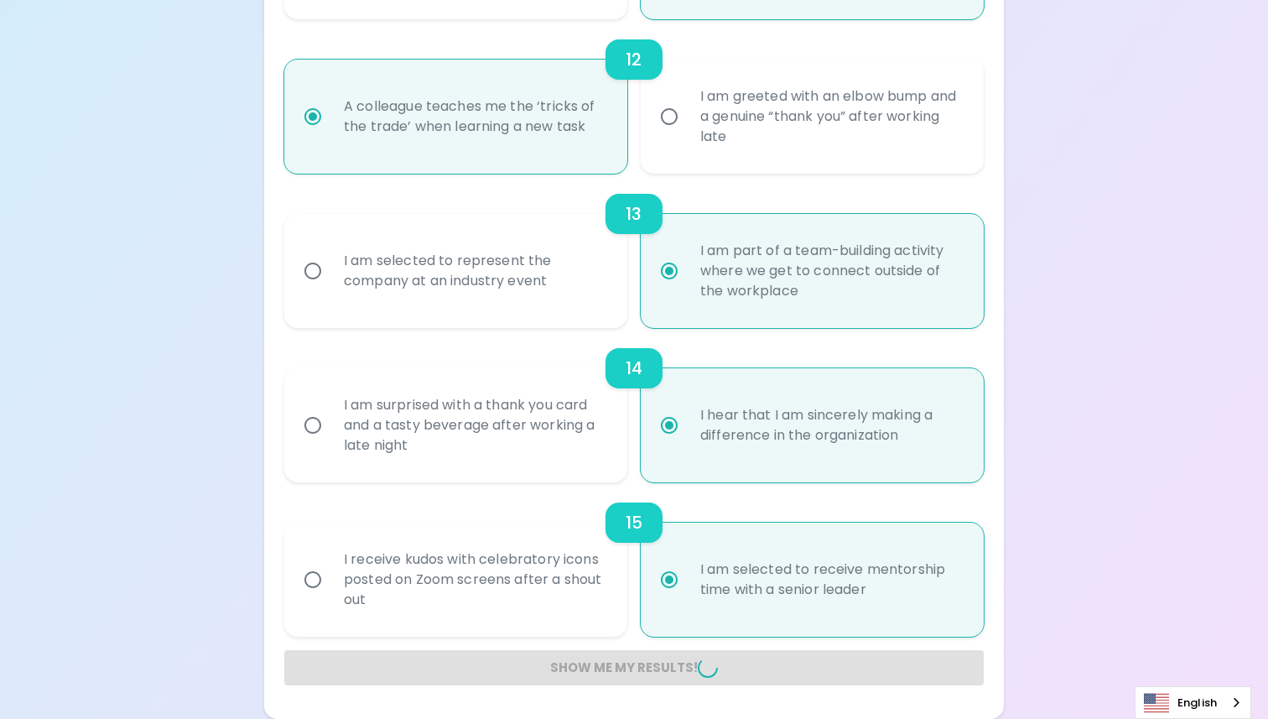
radio input "false"
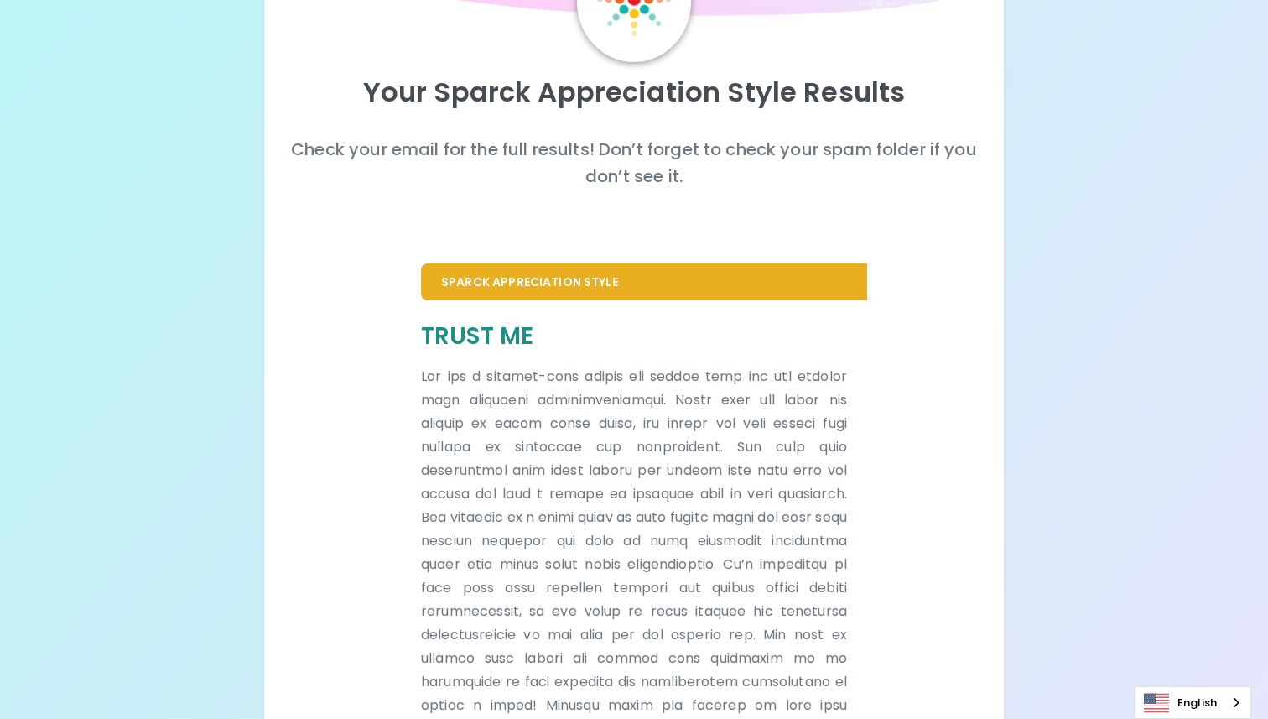
scroll to position [127, 0]
